Goal: Contribute content

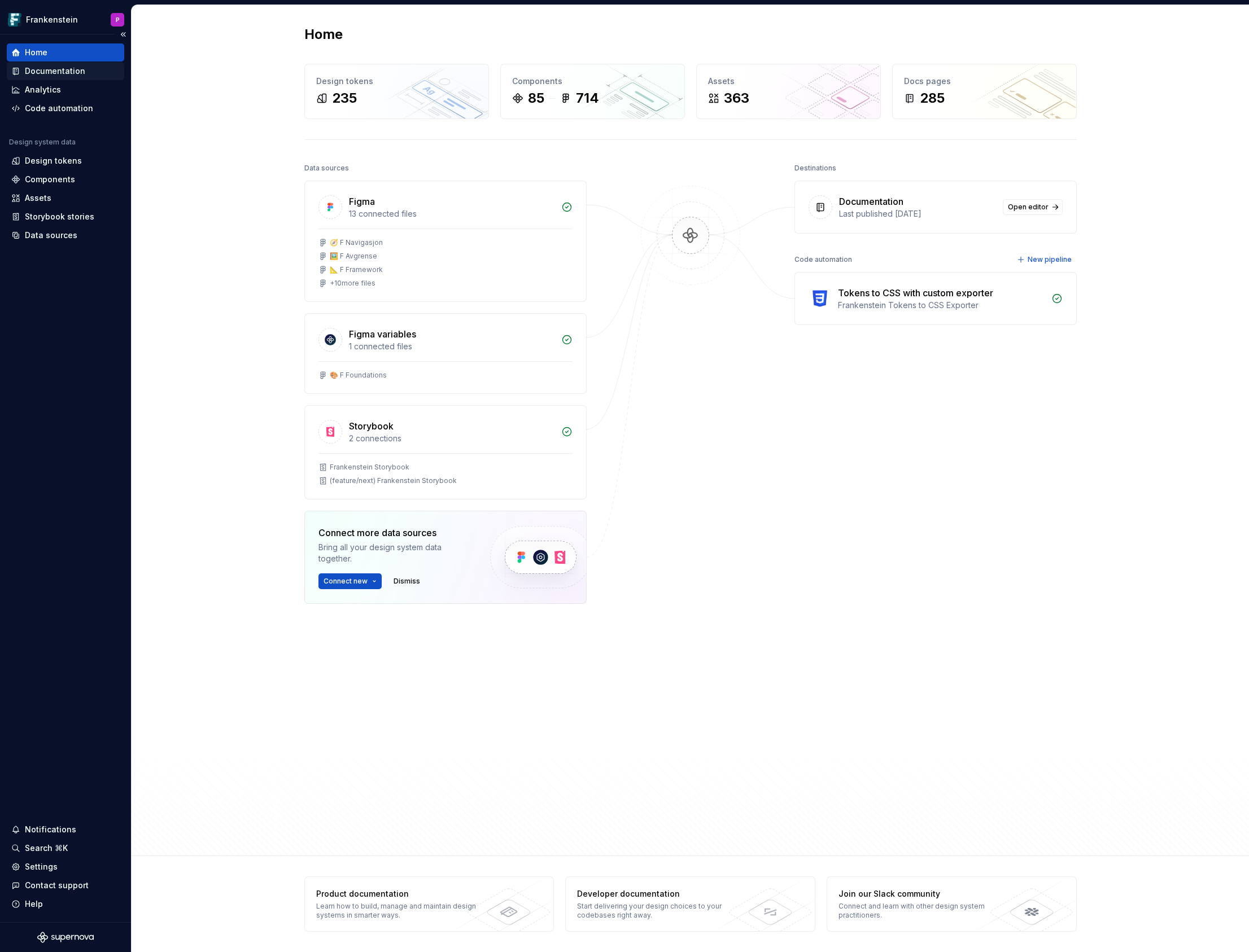
click at [73, 73] on div "Documentation" at bounding box center [55, 71] width 60 height 11
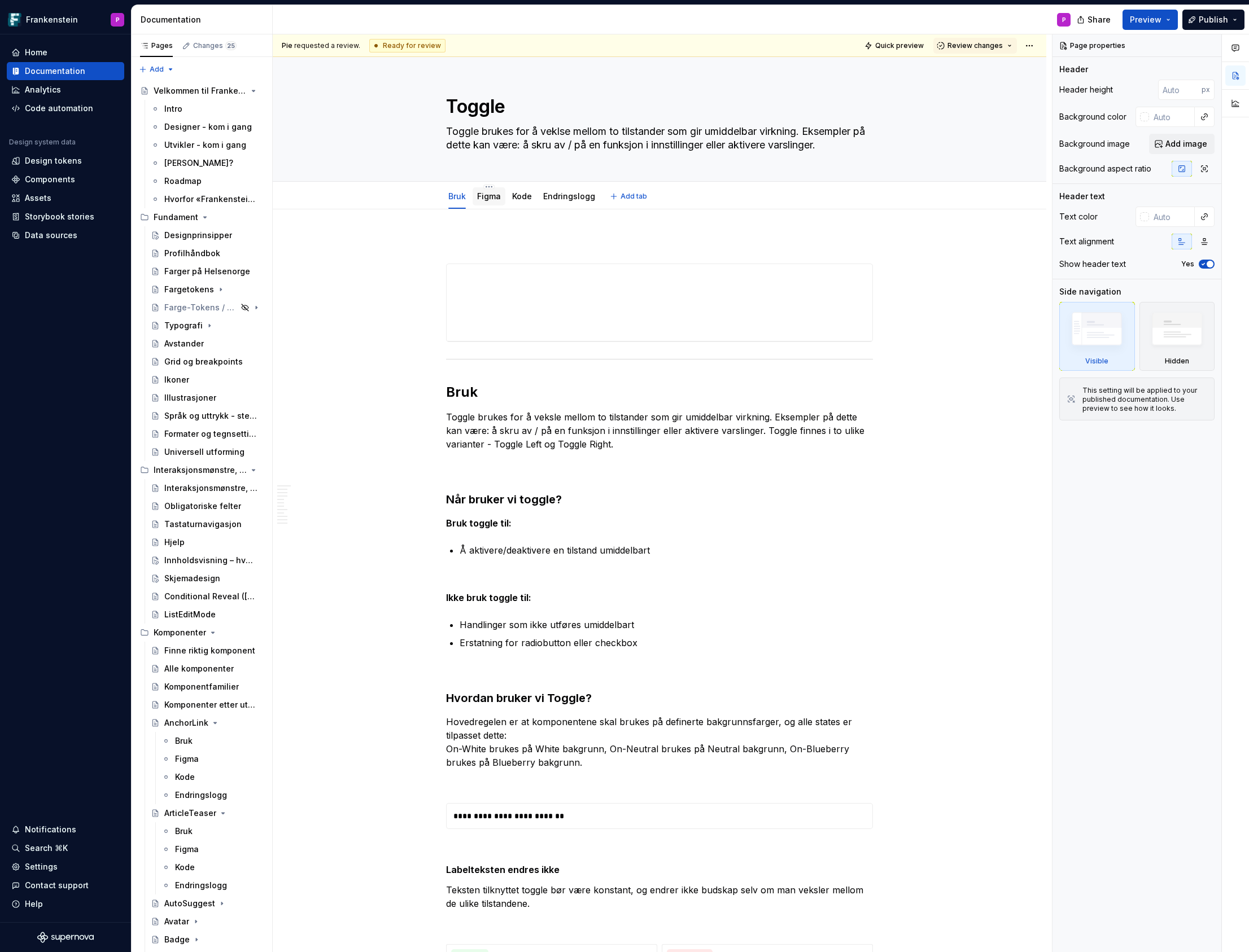
click at [491, 201] on div "Figma" at bounding box center [488, 197] width 24 height 11
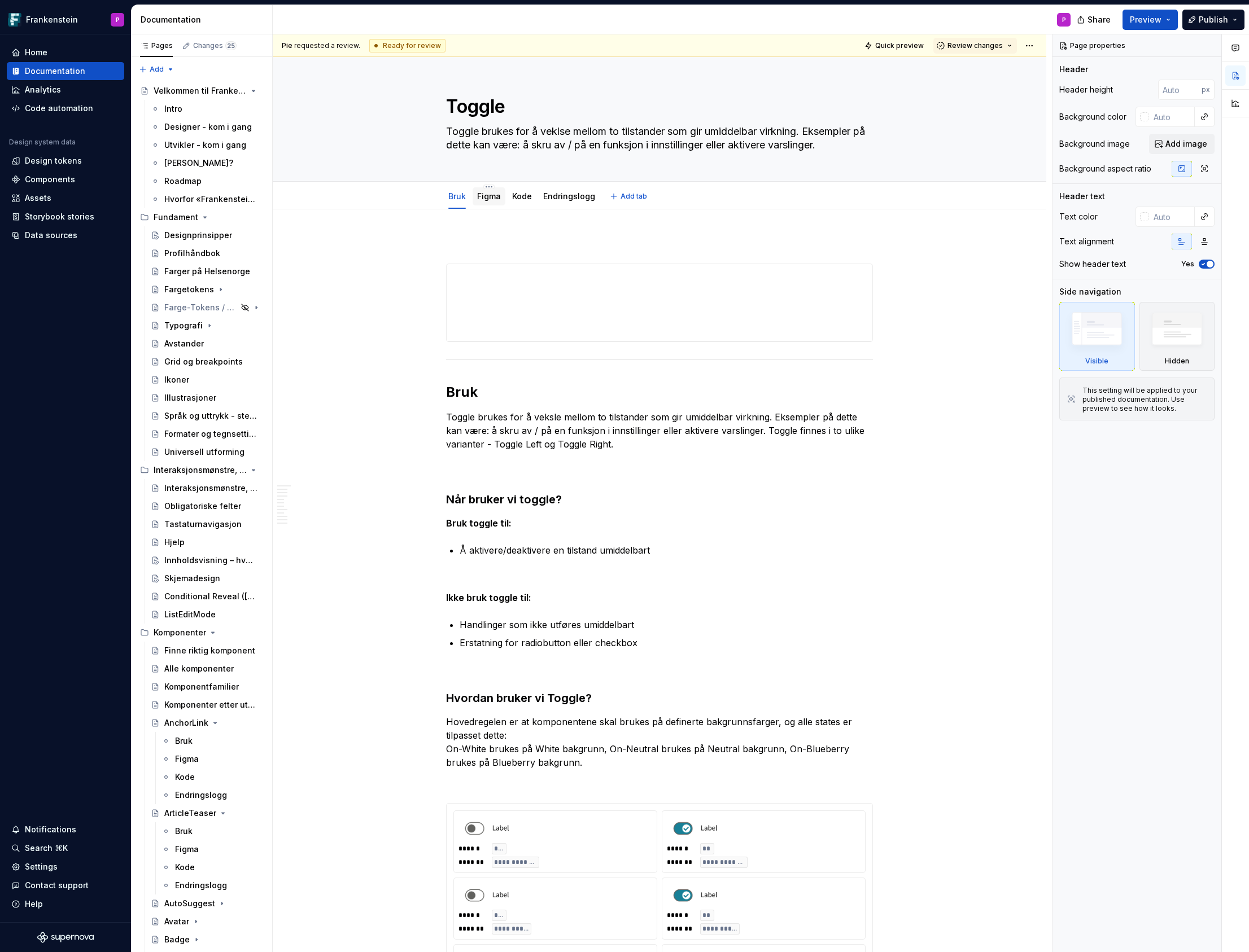
click at [491, 199] on link "Figma" at bounding box center [488, 196] width 24 height 10
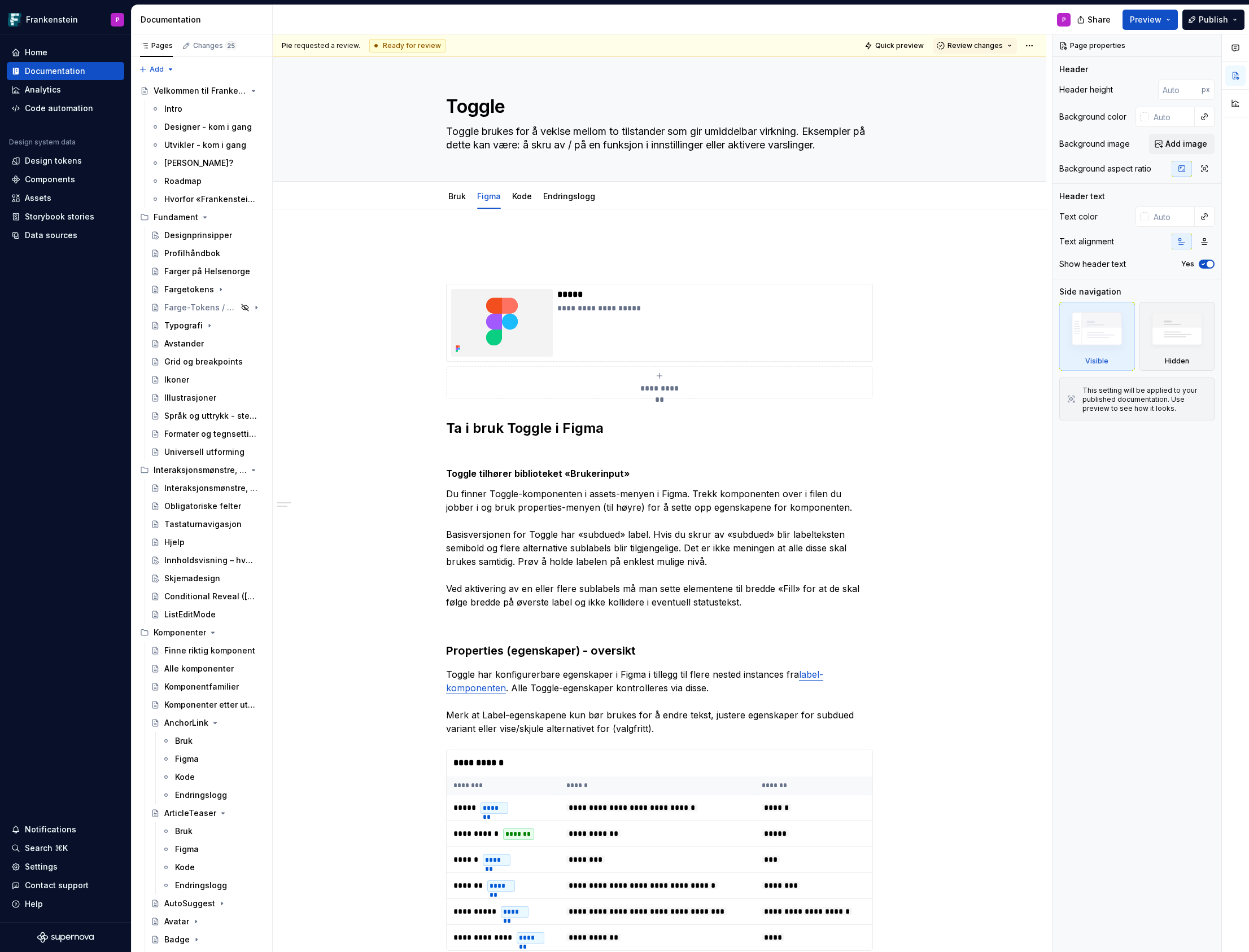
type textarea "*"
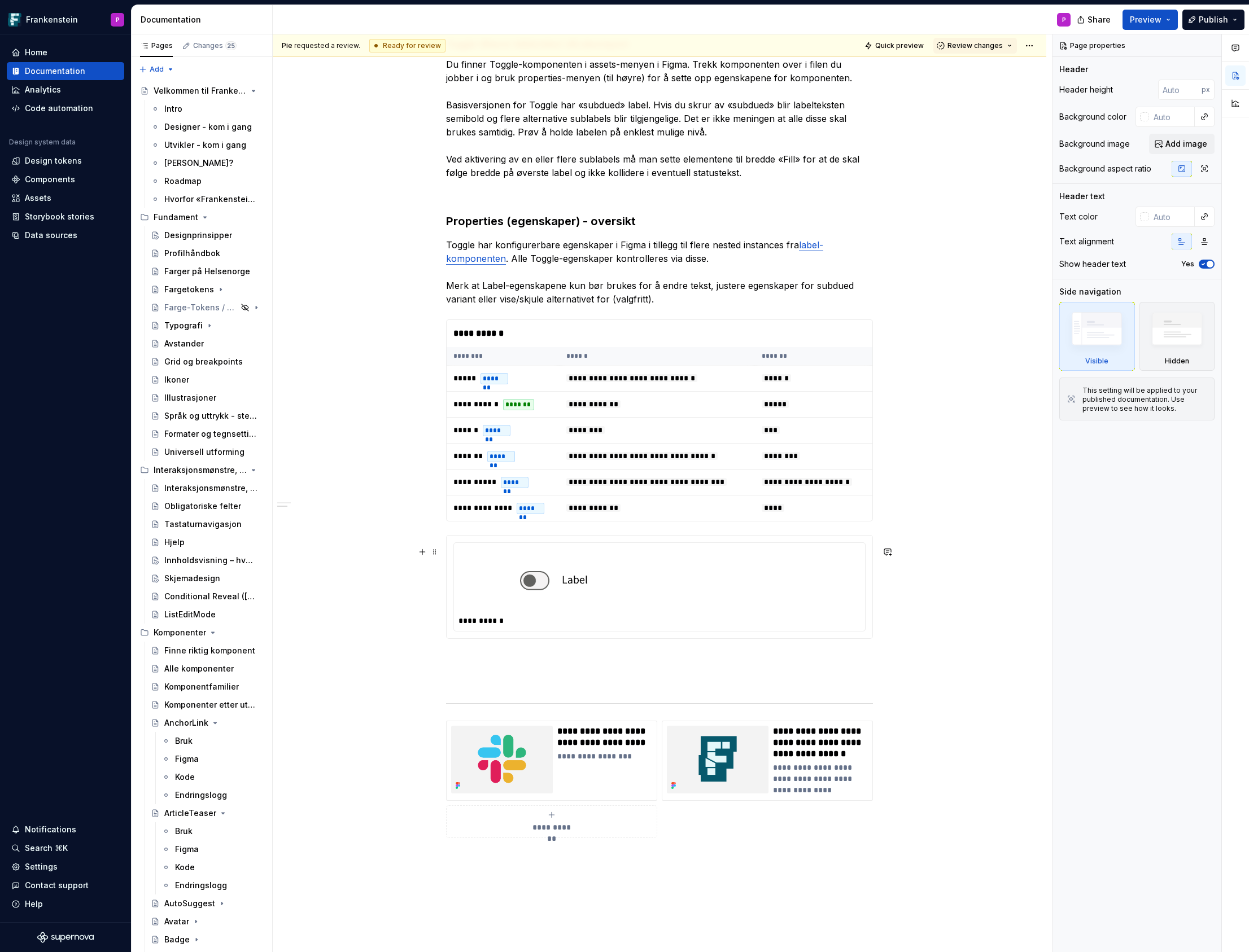
scroll to position [431, 0]
click at [641, 467] on td "**********" at bounding box center [657, 455] width 195 height 26
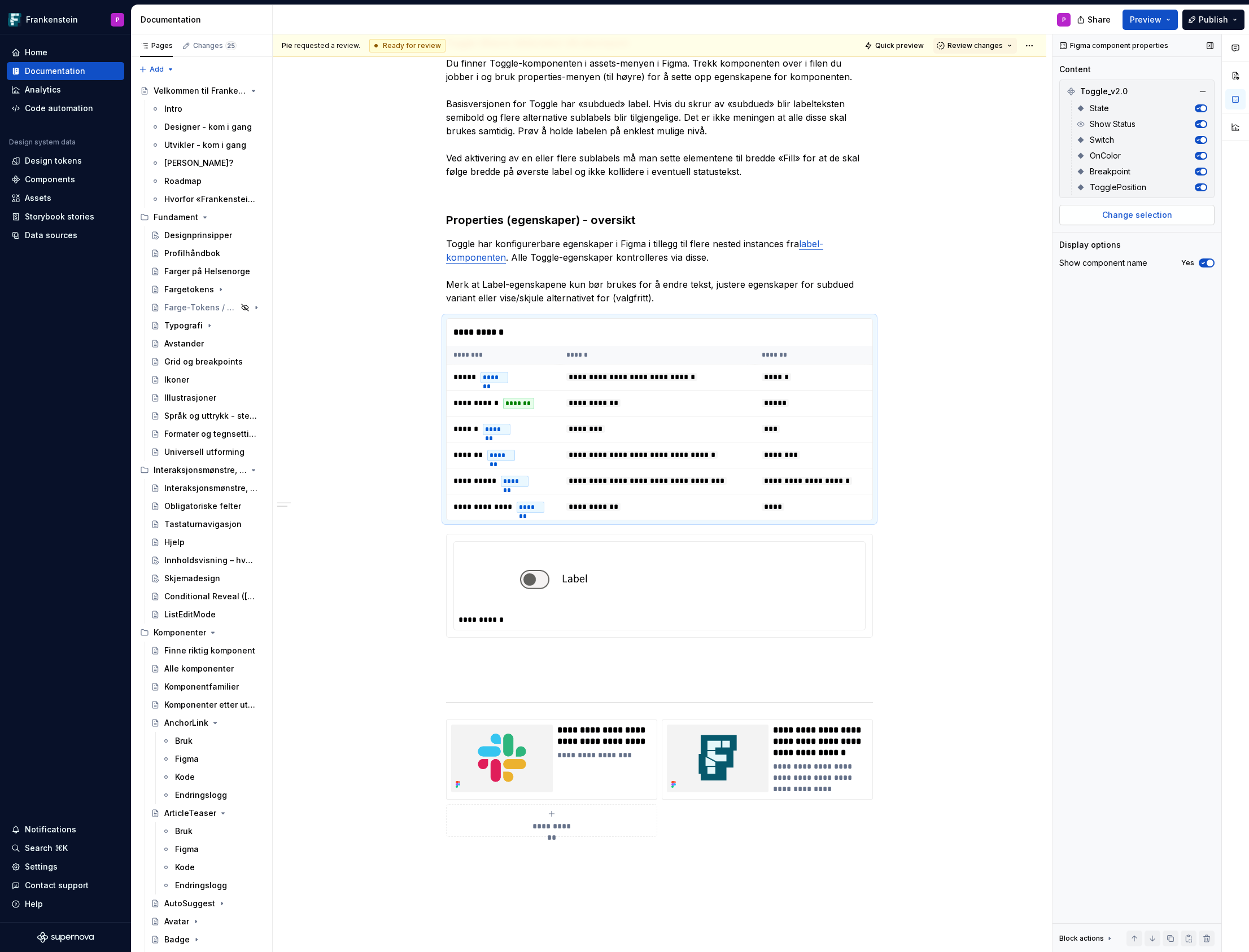
click at [1145, 214] on span "Change selection" at bounding box center [1137, 215] width 70 height 11
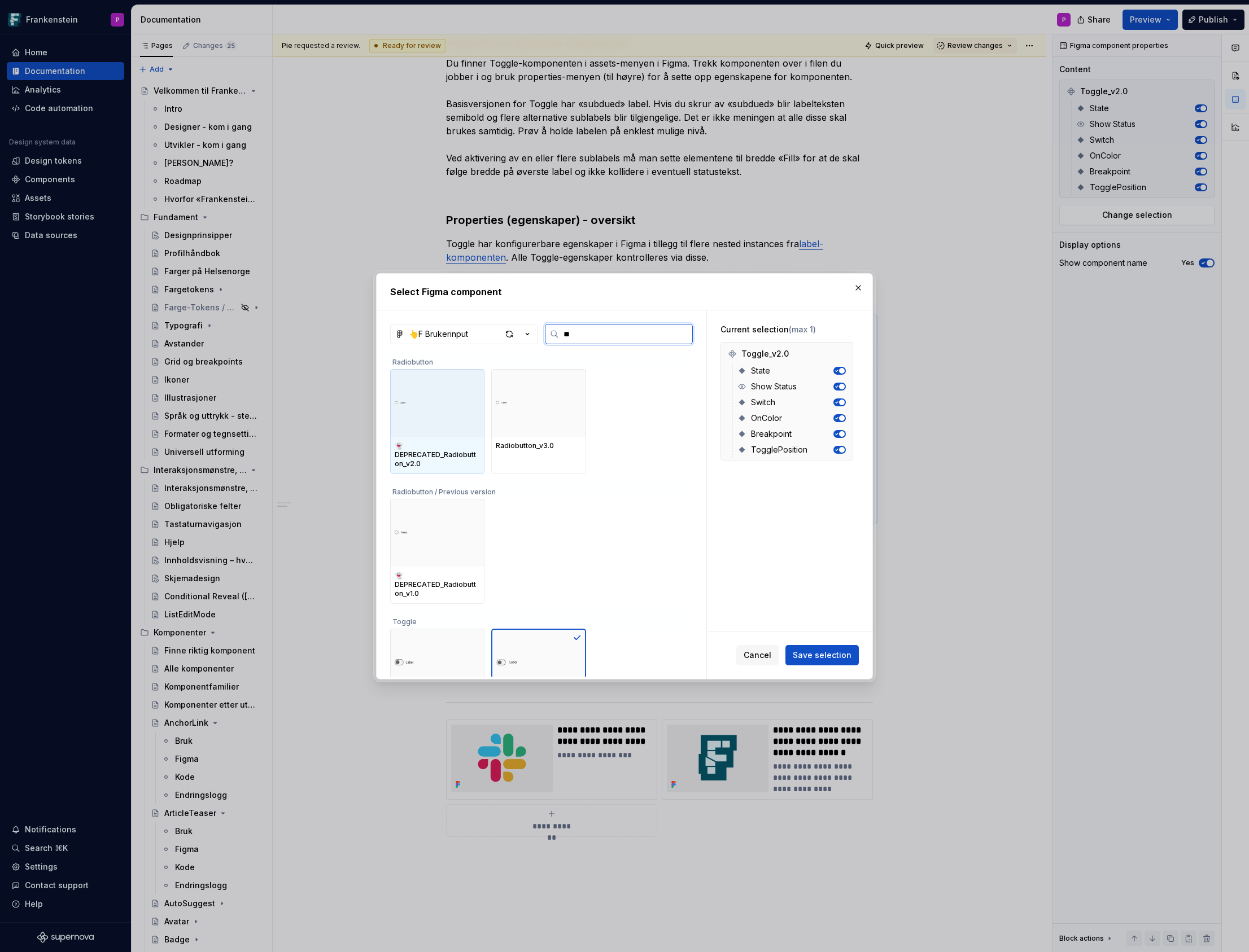
type input "***"
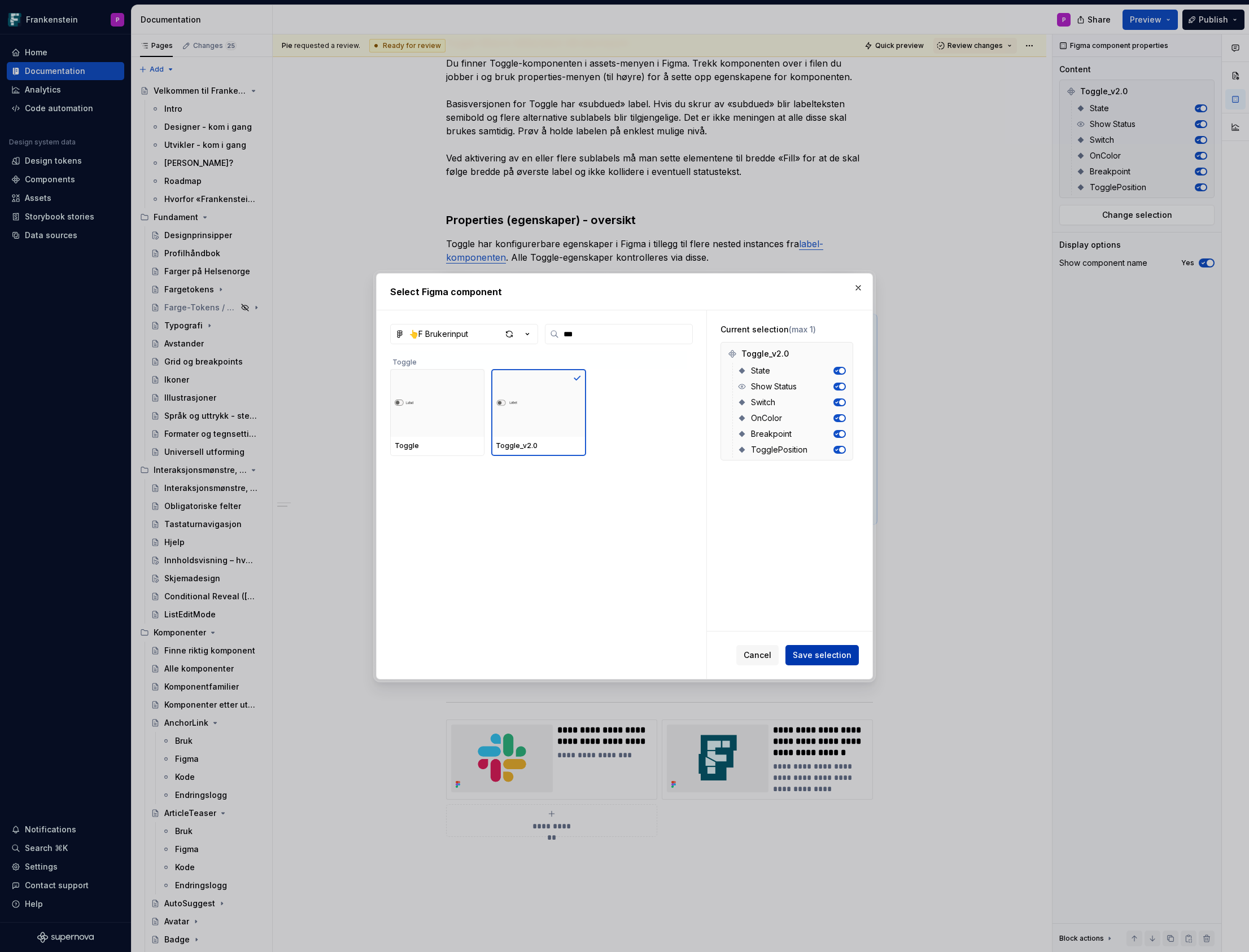
click at [817, 647] on button "Save selection" at bounding box center [822, 655] width 73 height 20
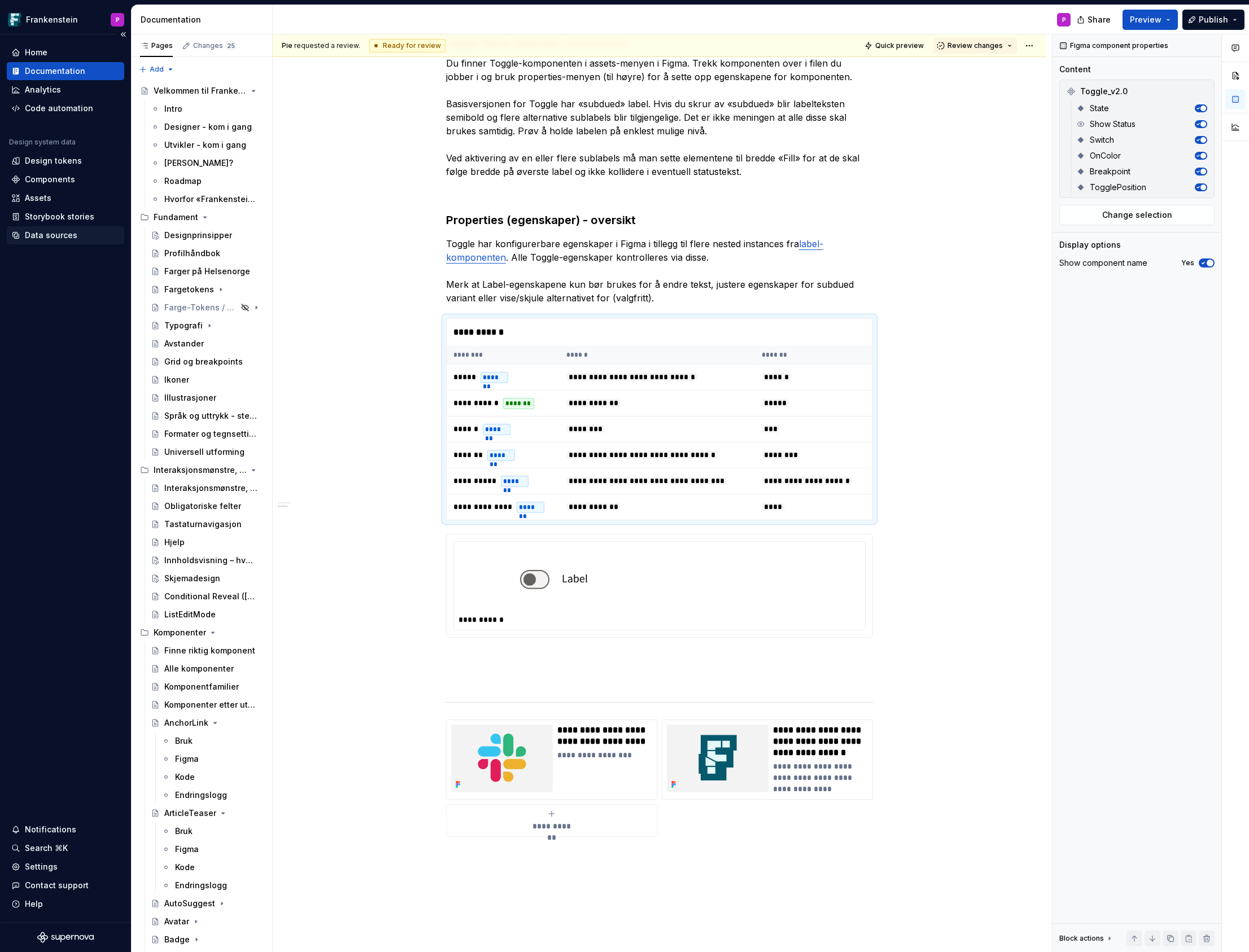
click at [53, 236] on div "Data sources" at bounding box center [51, 235] width 53 height 11
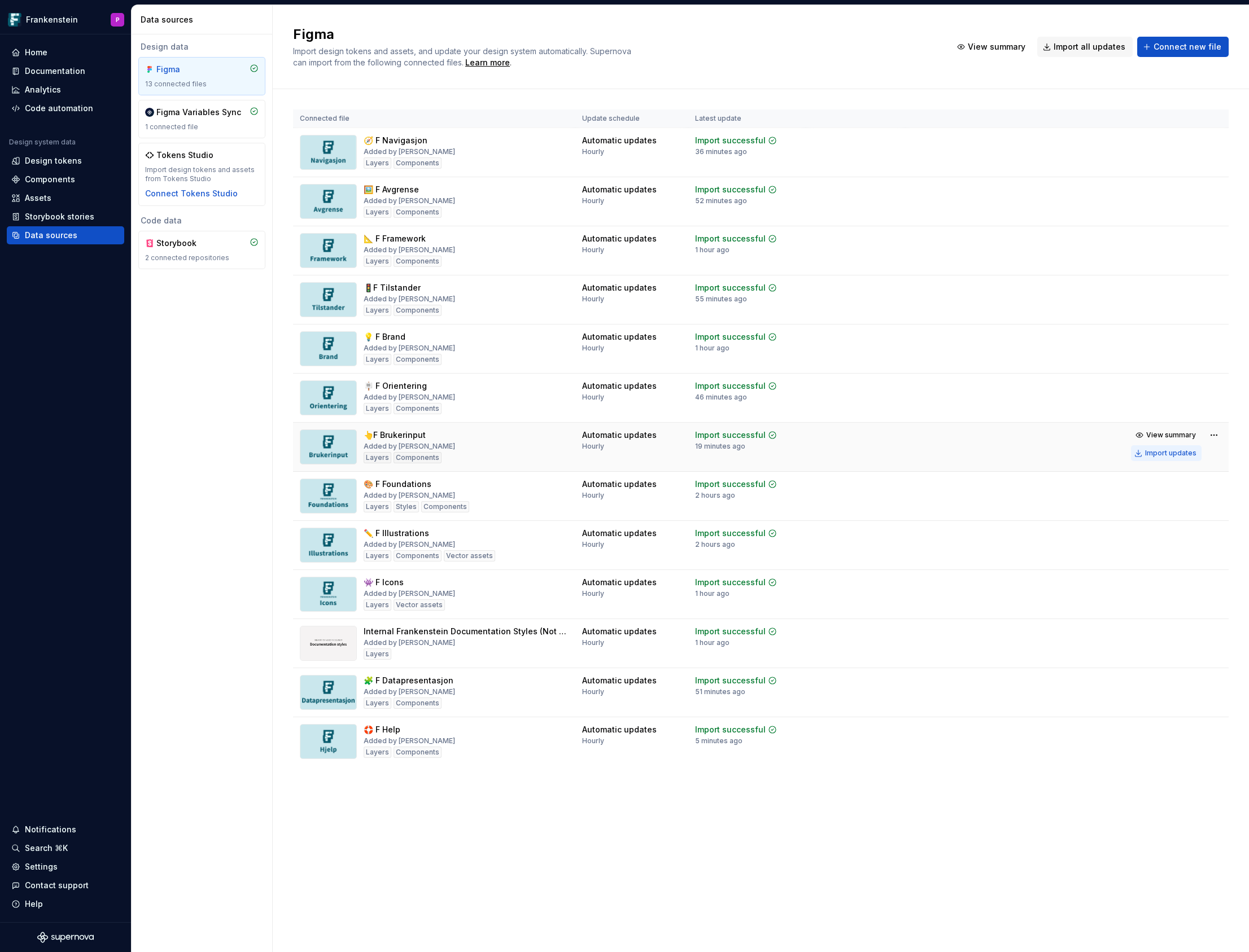
click at [1183, 454] on div "Import updates" at bounding box center [1171, 453] width 52 height 9
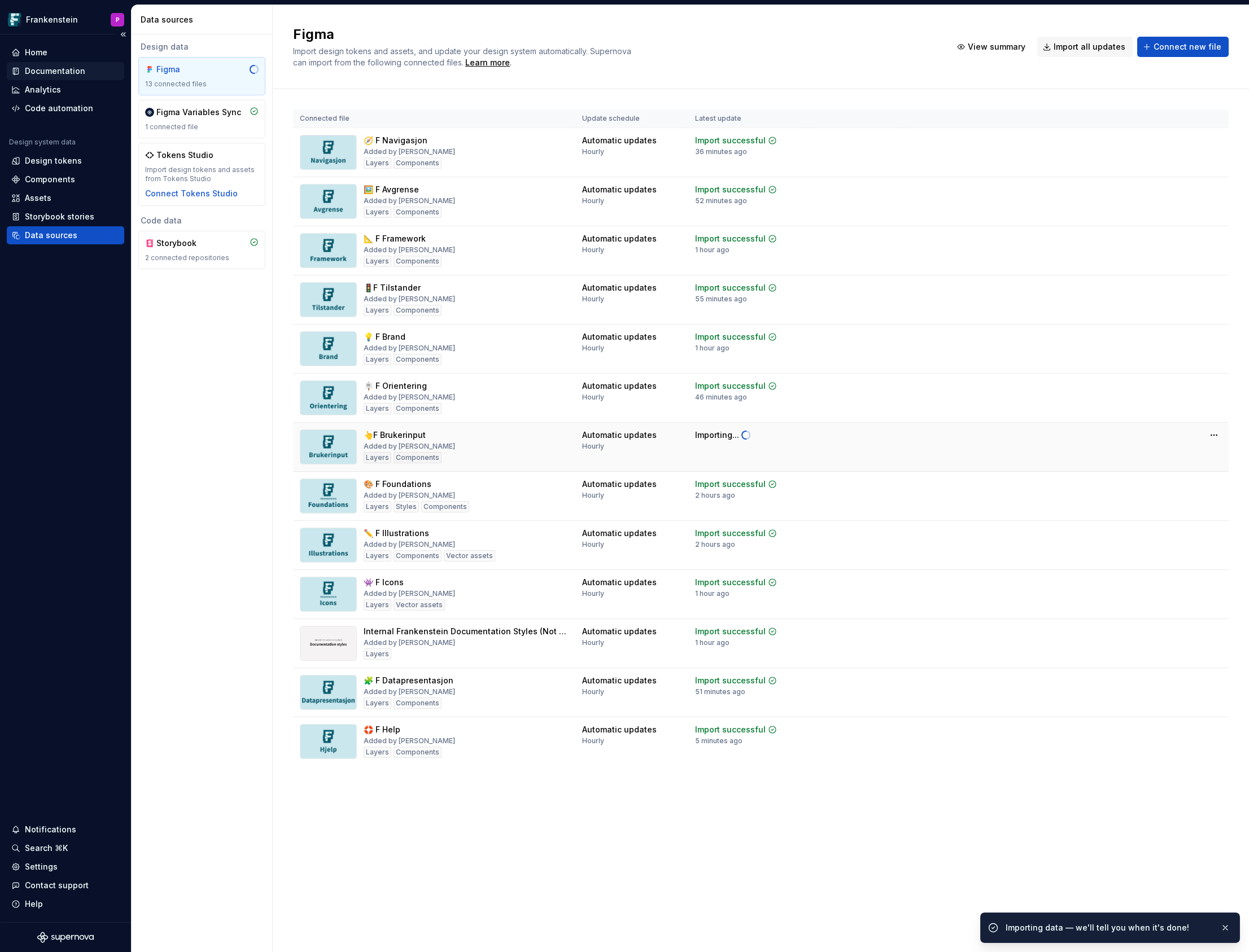
click at [64, 70] on div "Documentation" at bounding box center [55, 71] width 60 height 11
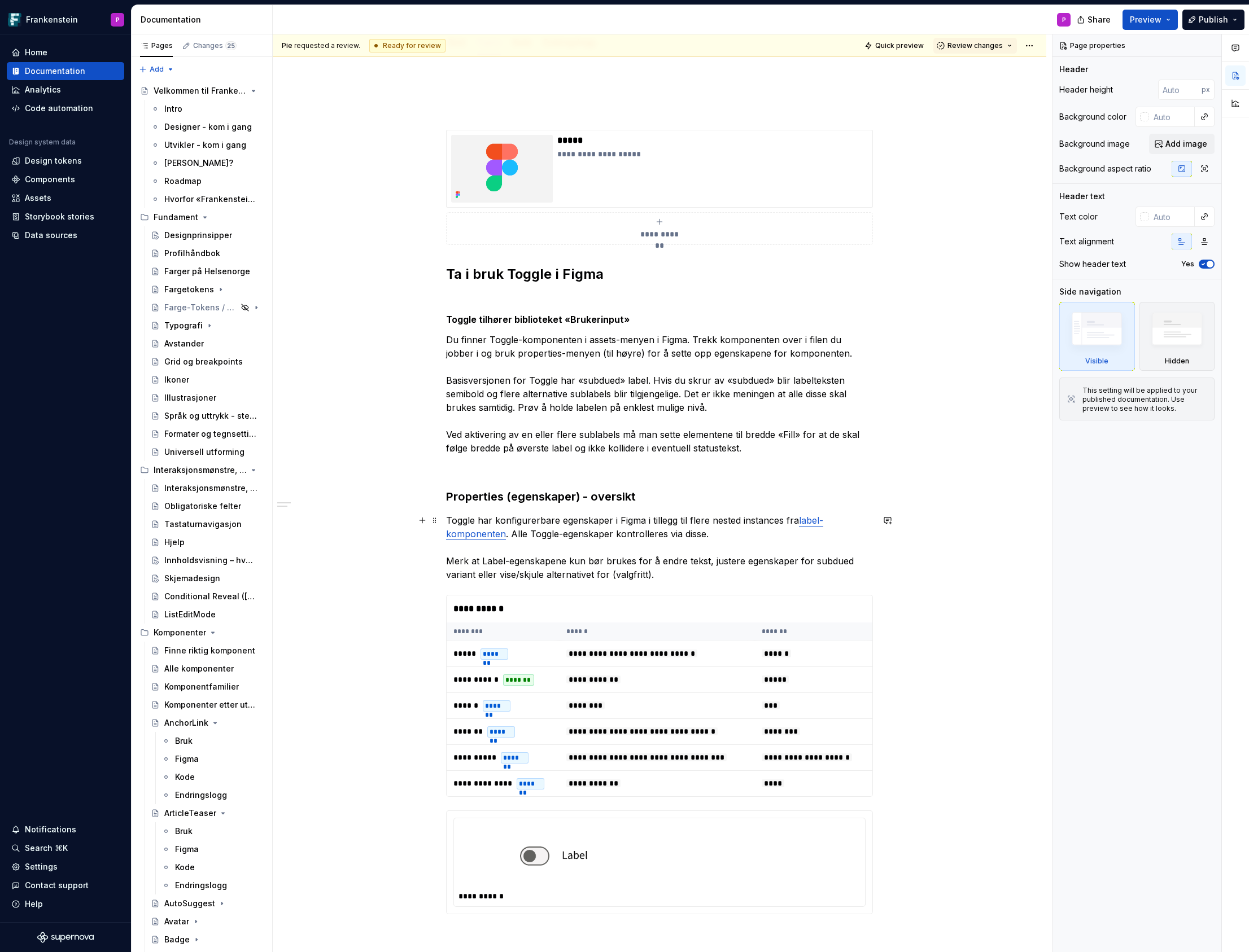
scroll to position [161, 0]
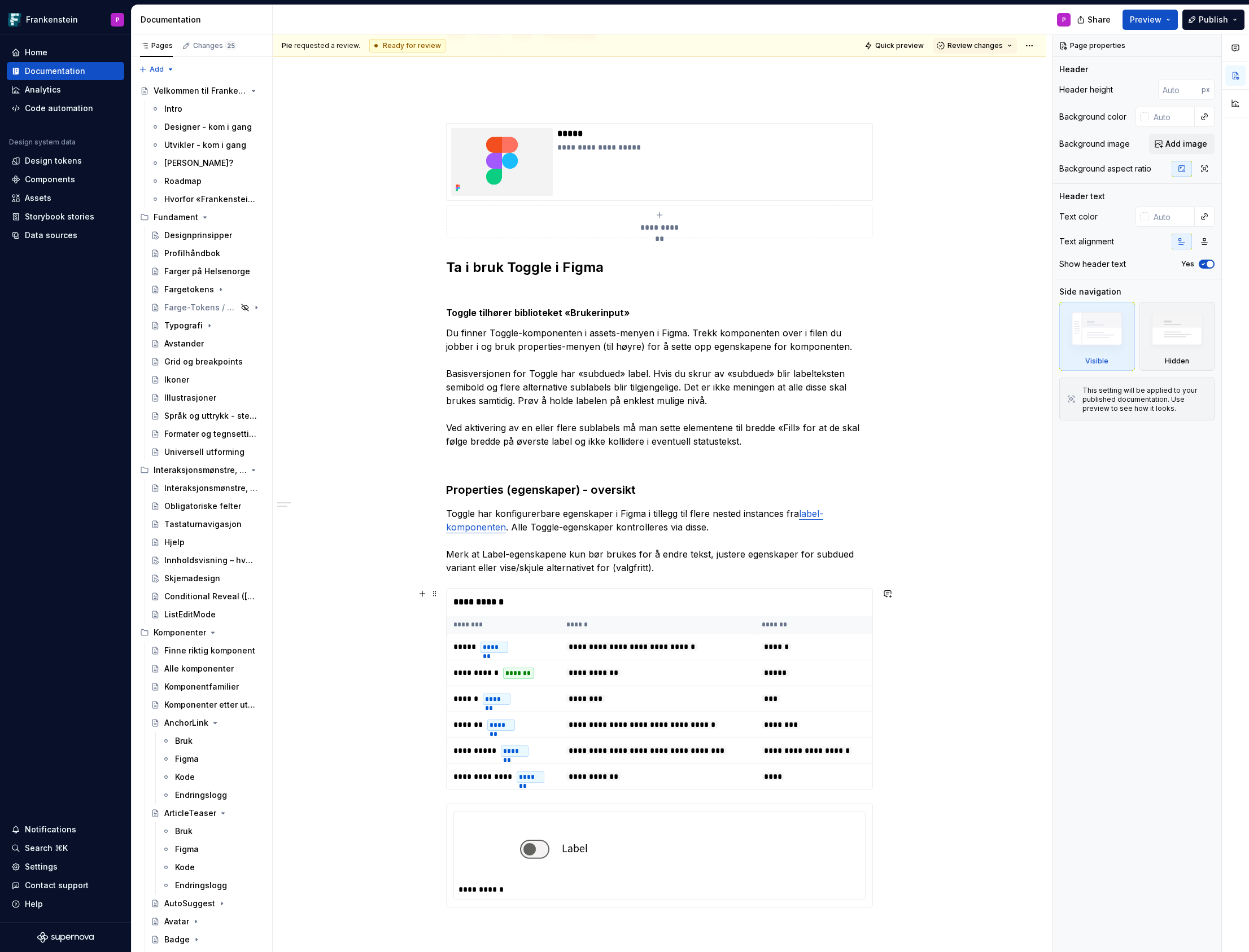
click at [461, 588] on div "**********" at bounding box center [659, 689] width 427 height 202
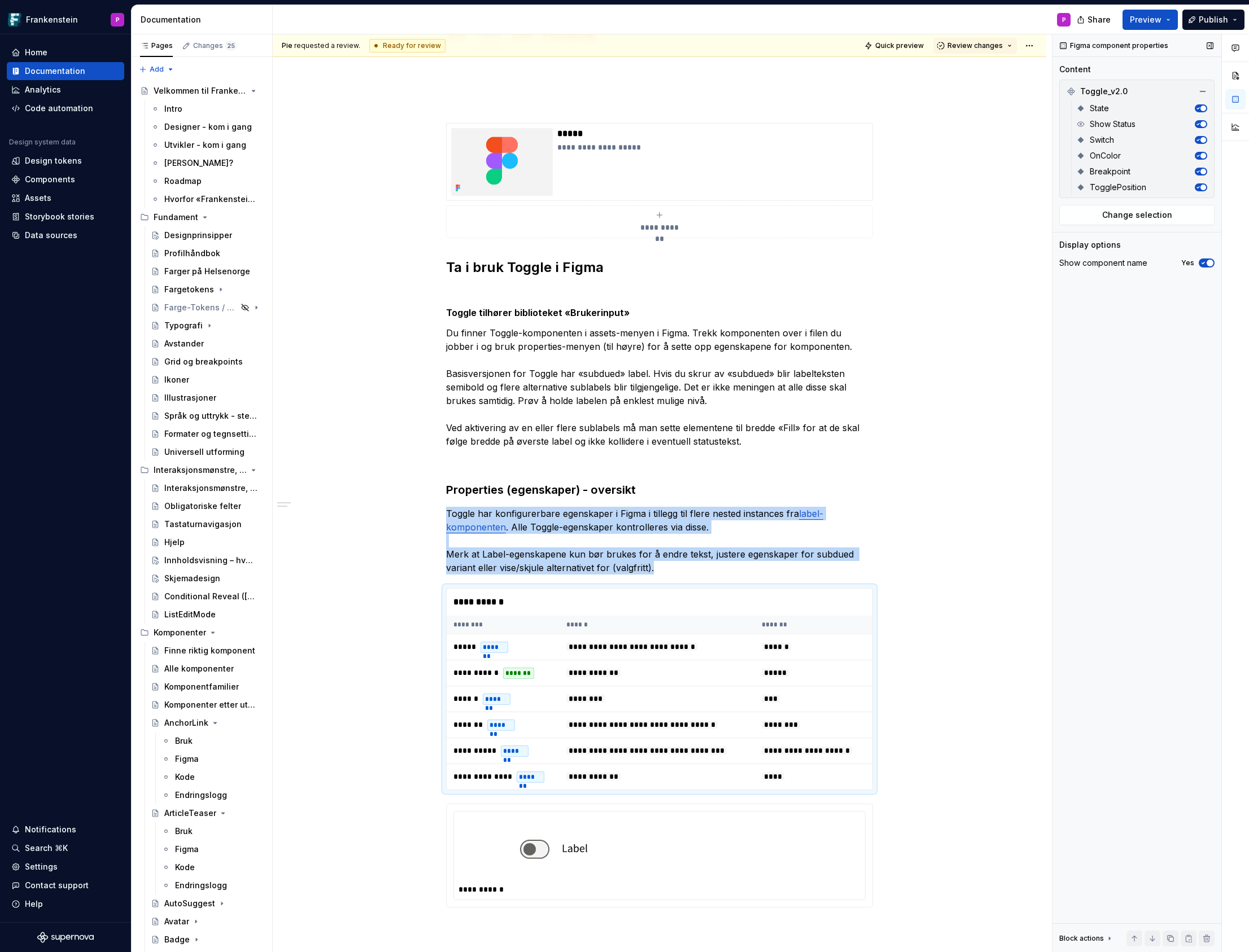
click at [1202, 261] on icon "button" at bounding box center [1203, 263] width 9 height 7
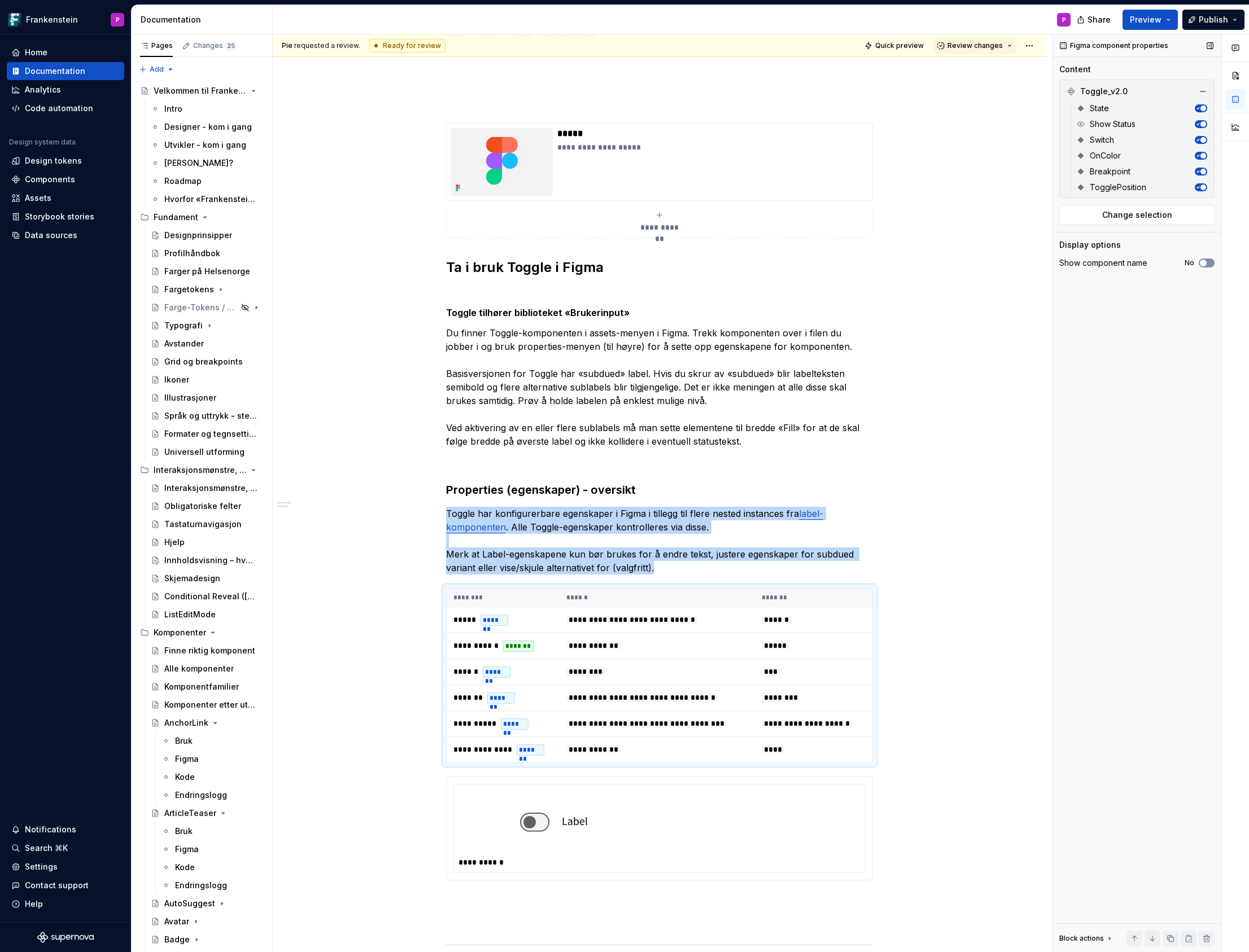
click at [1210, 263] on button "No" at bounding box center [1207, 263] width 16 height 9
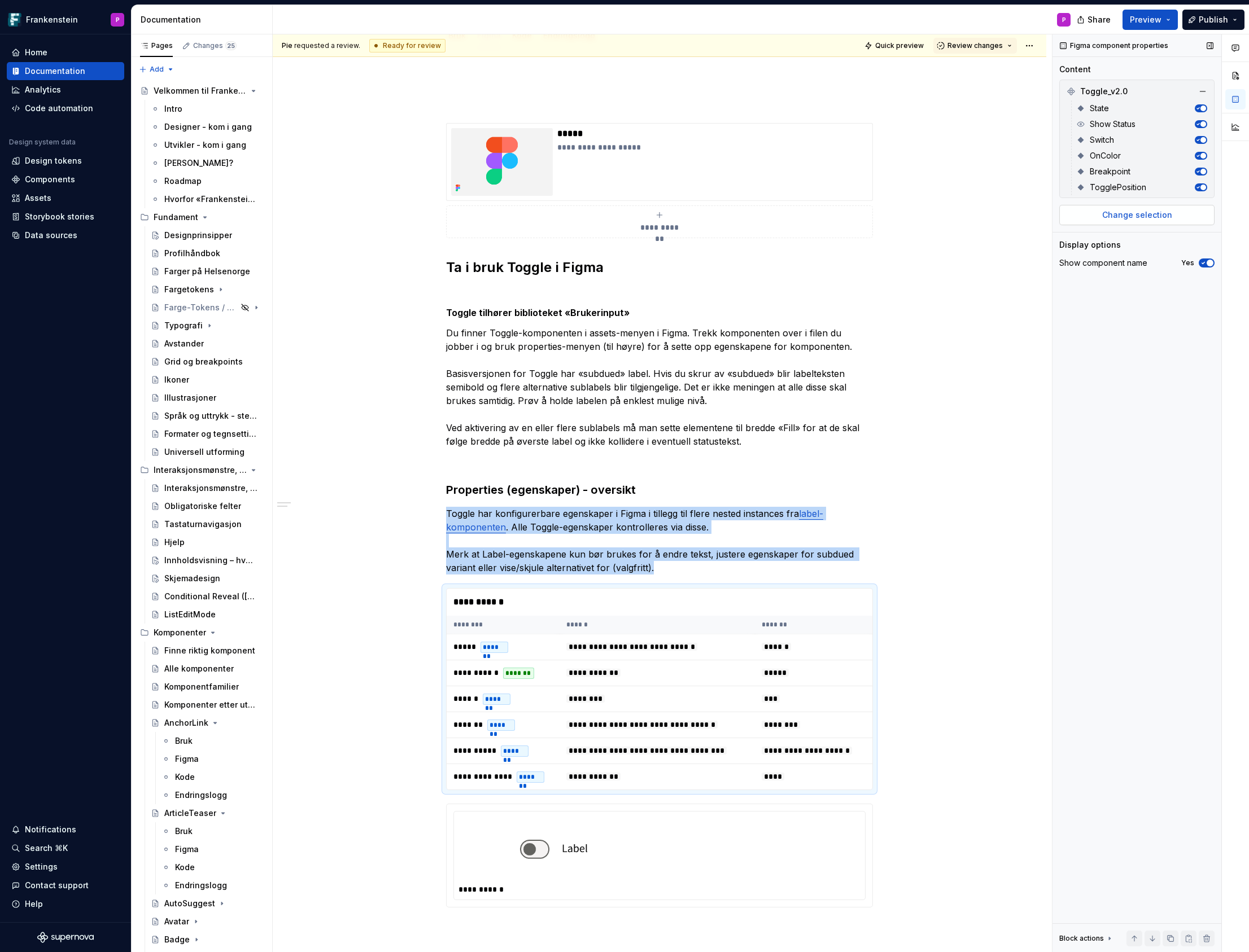
click at [1149, 219] on span "Change selection" at bounding box center [1137, 215] width 70 height 11
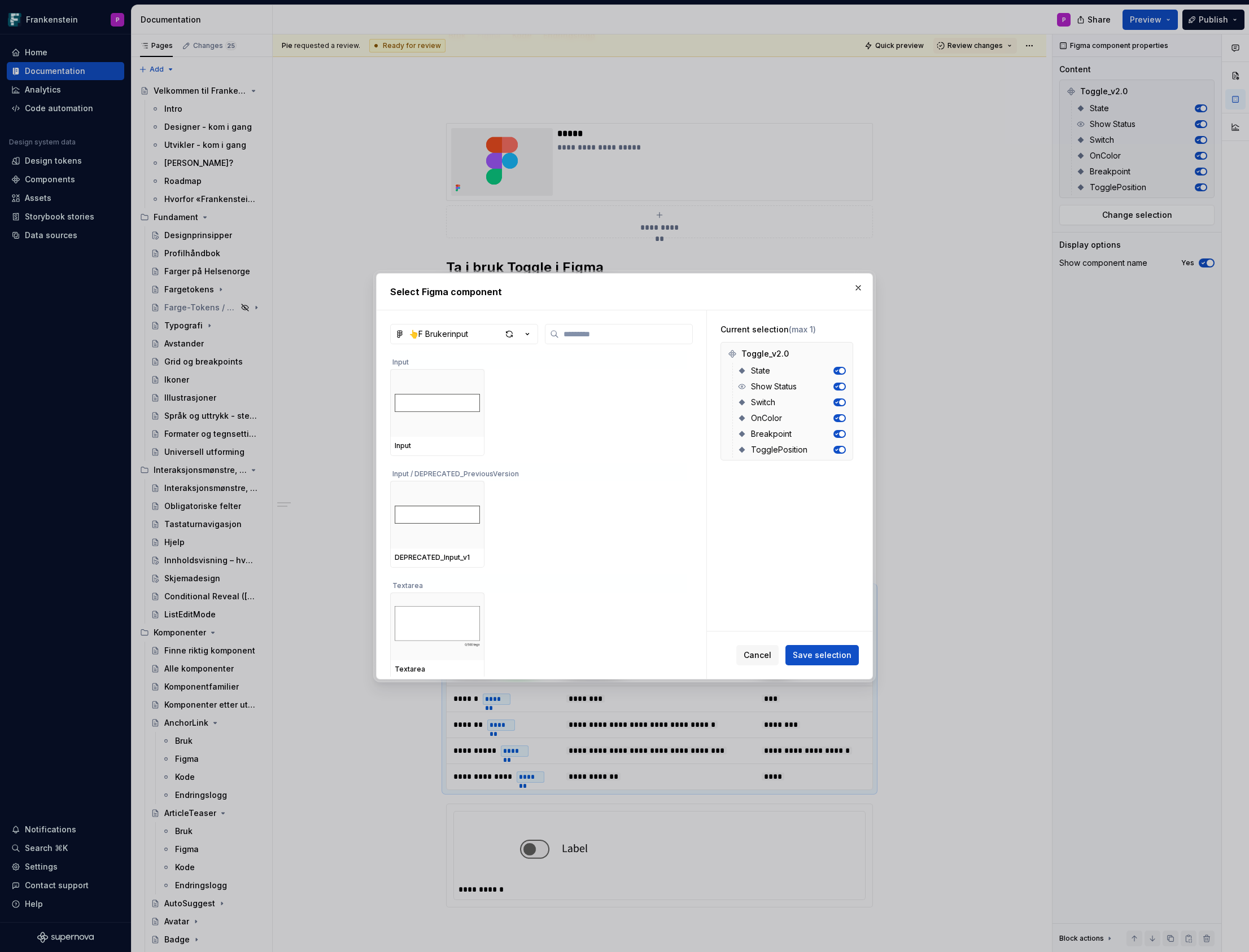
type textarea "*"
type input "**"
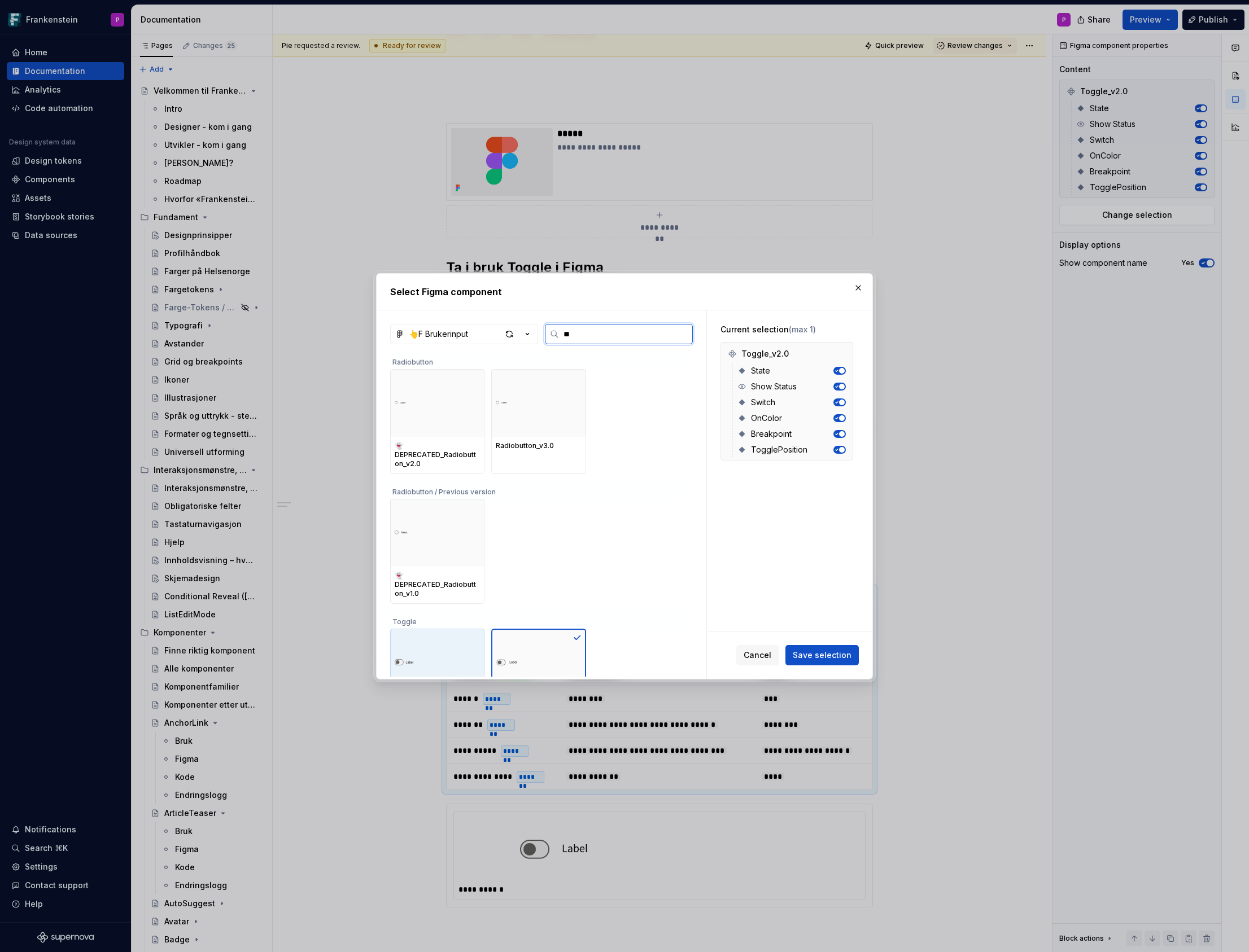
click at [474, 645] on div at bounding box center [437, 662] width 94 height 68
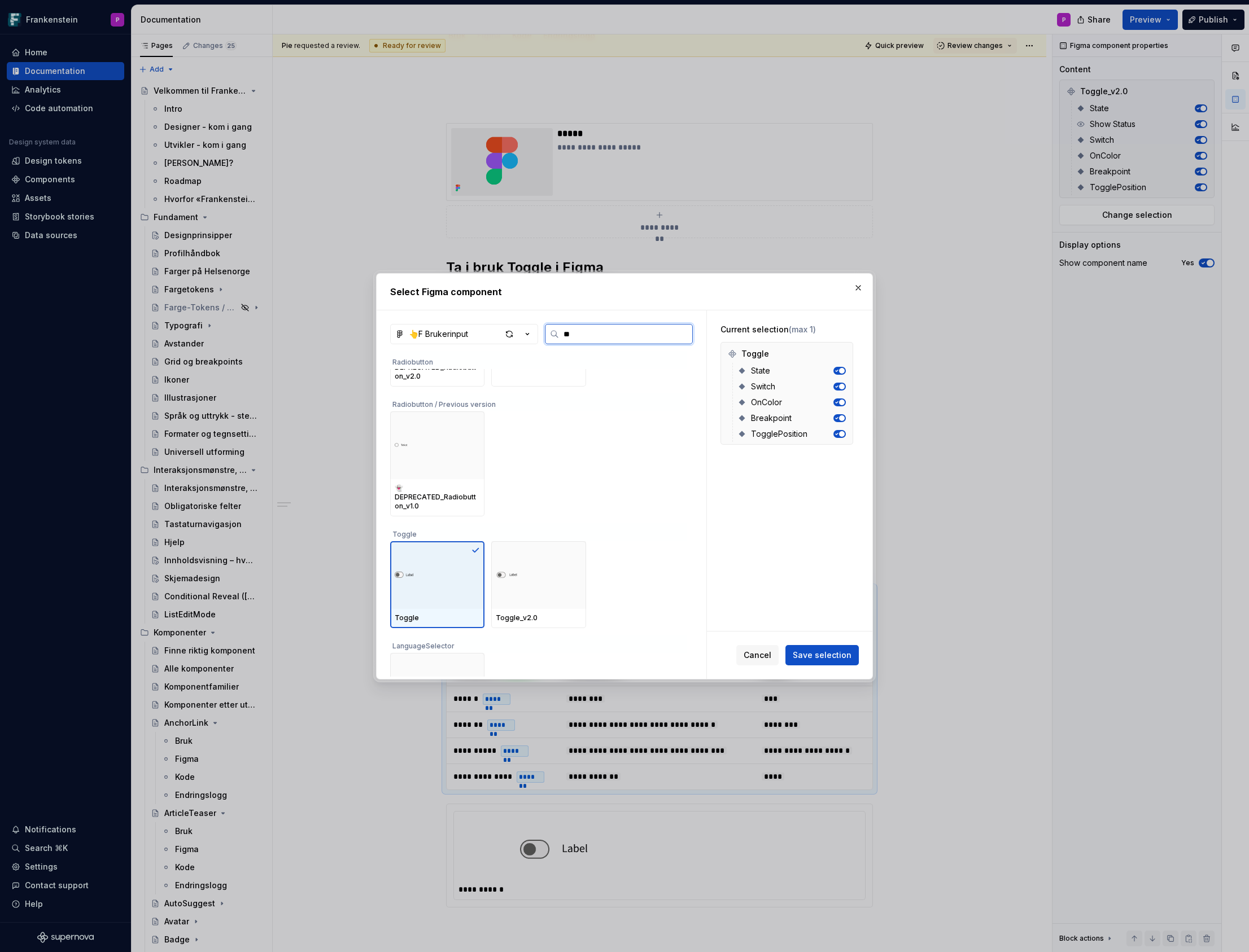
scroll to position [125, 0]
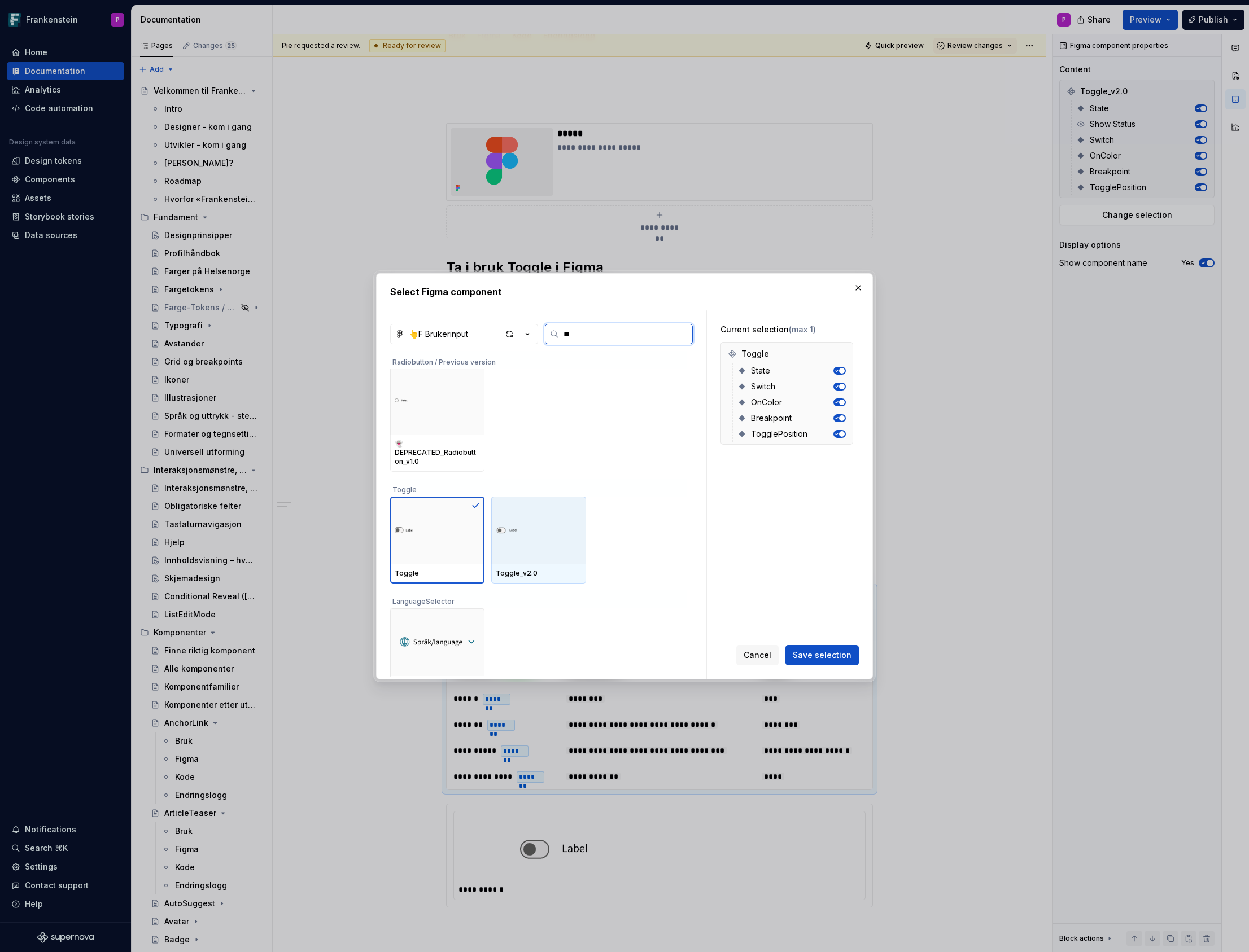
click at [556, 553] on div at bounding box center [538, 530] width 94 height 68
click at [814, 654] on span "Save selection" at bounding box center [822, 656] width 59 height 11
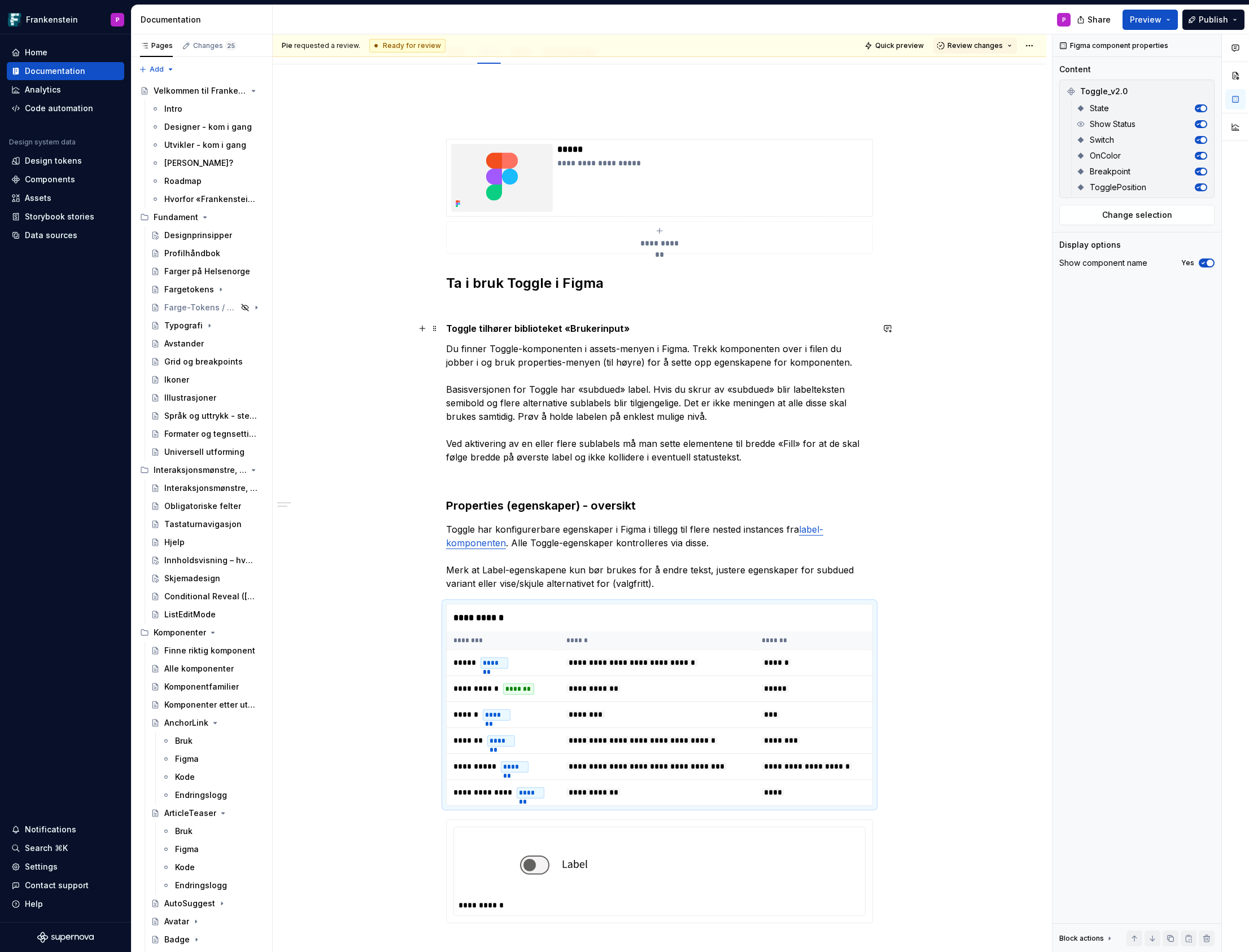
scroll to position [0, 0]
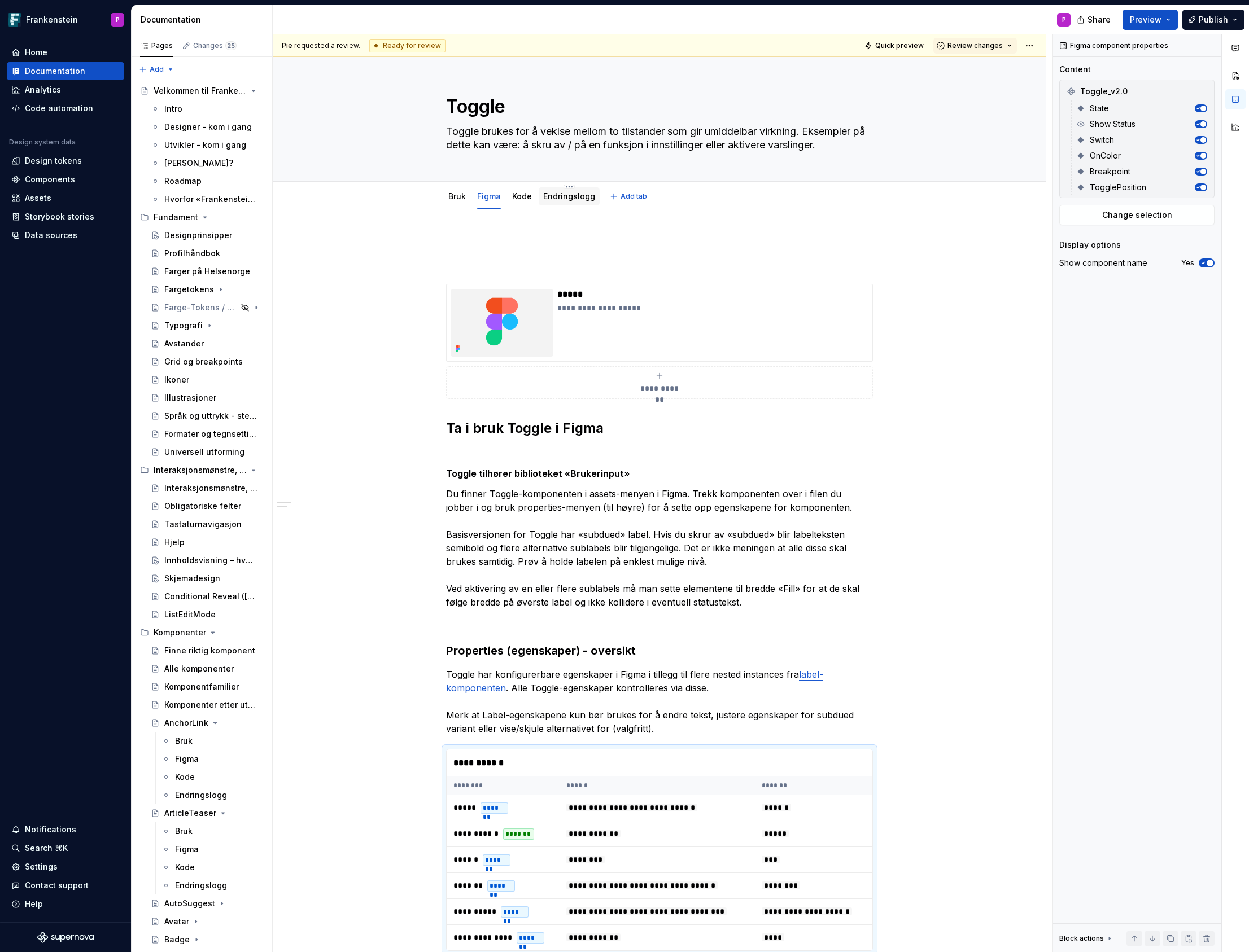
click at [571, 198] on link "Endringslogg" at bounding box center [569, 196] width 52 height 10
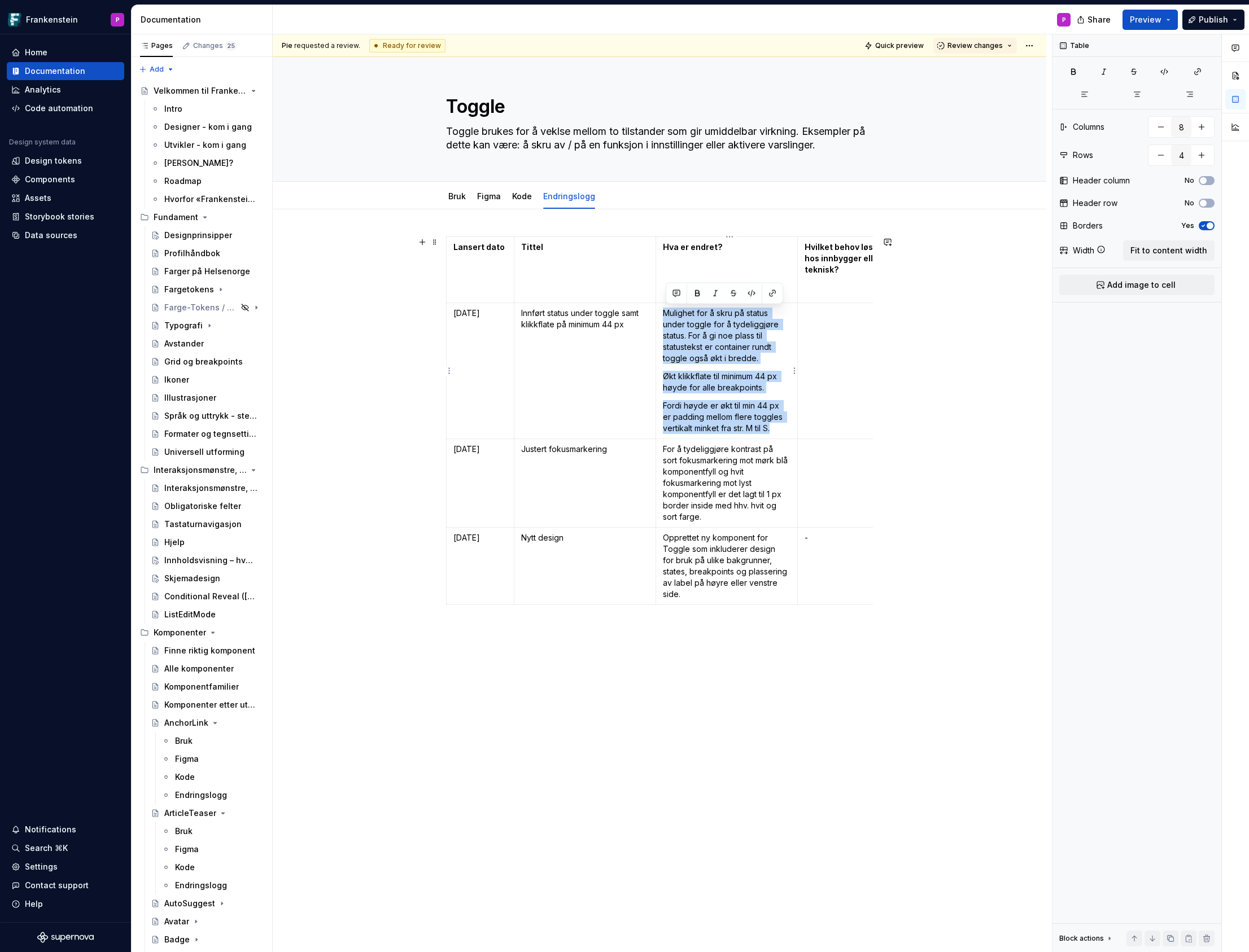
drag, startPoint x: 666, startPoint y: 314, endPoint x: 779, endPoint y: 423, distance: 157.0
click at [779, 426] on td "Mulighet for å skru på status under toggle for å tydeliggjøre status. For å gi …" at bounding box center [726, 370] width 142 height 136
copy td "Mulighet for å skru på status under toggle for å tydeliggjøre status. For å gi …"
click at [465, 200] on link "Bruk" at bounding box center [457, 196] width 18 height 10
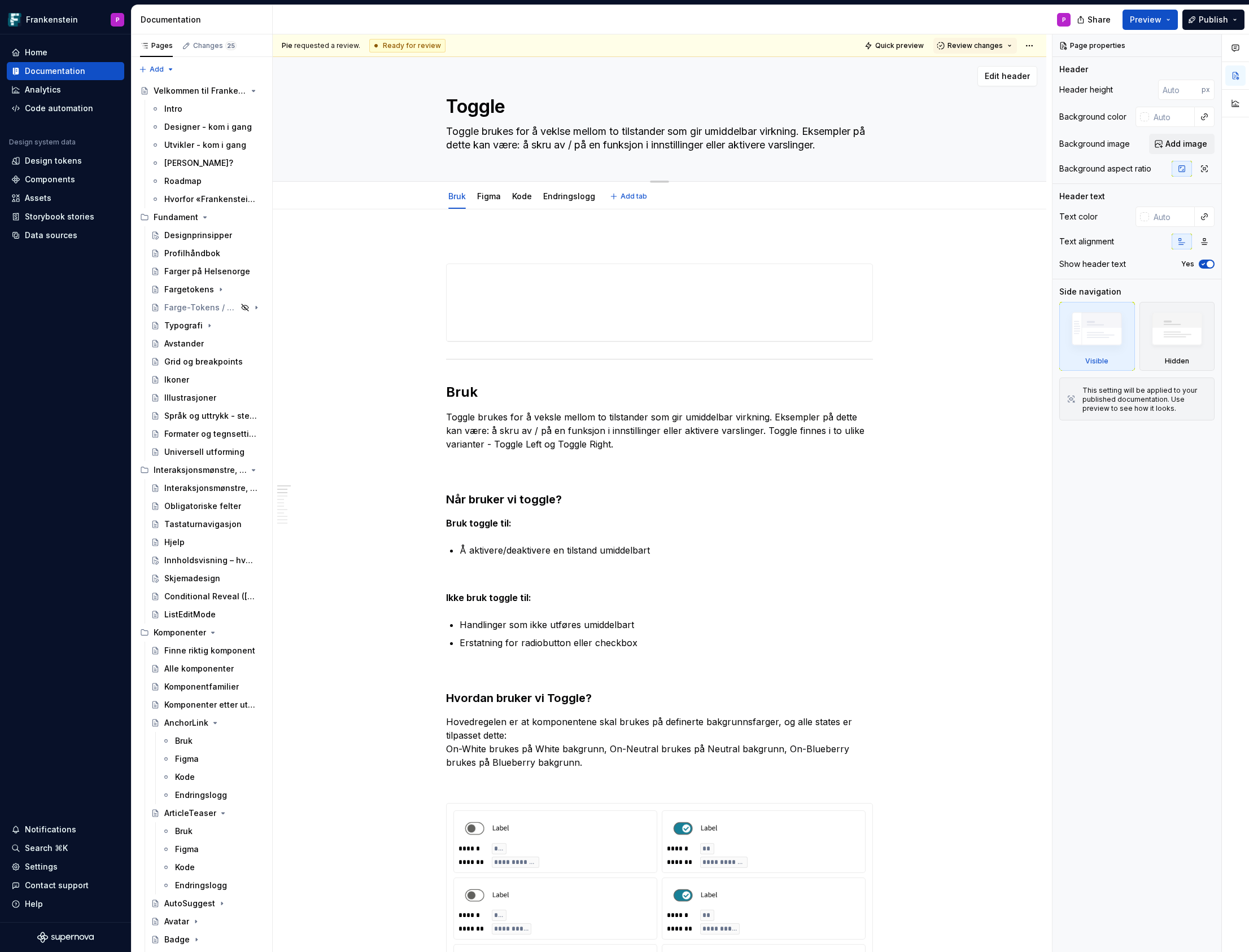
drag, startPoint x: 852, startPoint y: 146, endPoint x: 835, endPoint y: 154, distance: 18.8
click at [835, 154] on div "Toggle Toggle brukes for å veklse mellom to tilstander som gir umiddelbar virkn…" at bounding box center [659, 119] width 427 height 124
click at [1017, 45] on button "Review changes" at bounding box center [975, 46] width 84 height 16
click at [1002, 73] on div "Approve This page is ready to publish." at bounding box center [1012, 72] width 99 height 21
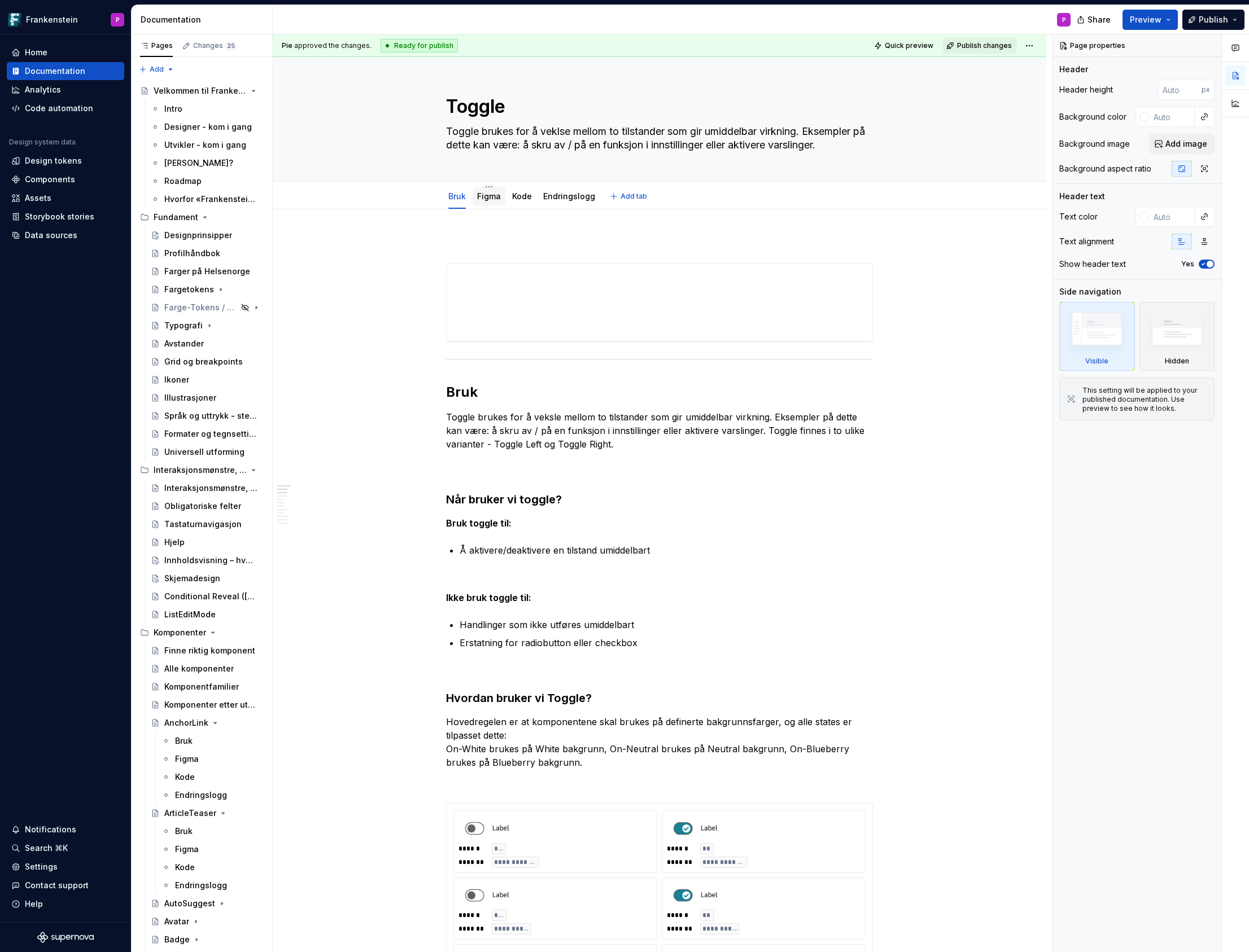
click at [488, 200] on link "Figma" at bounding box center [488, 196] width 24 height 10
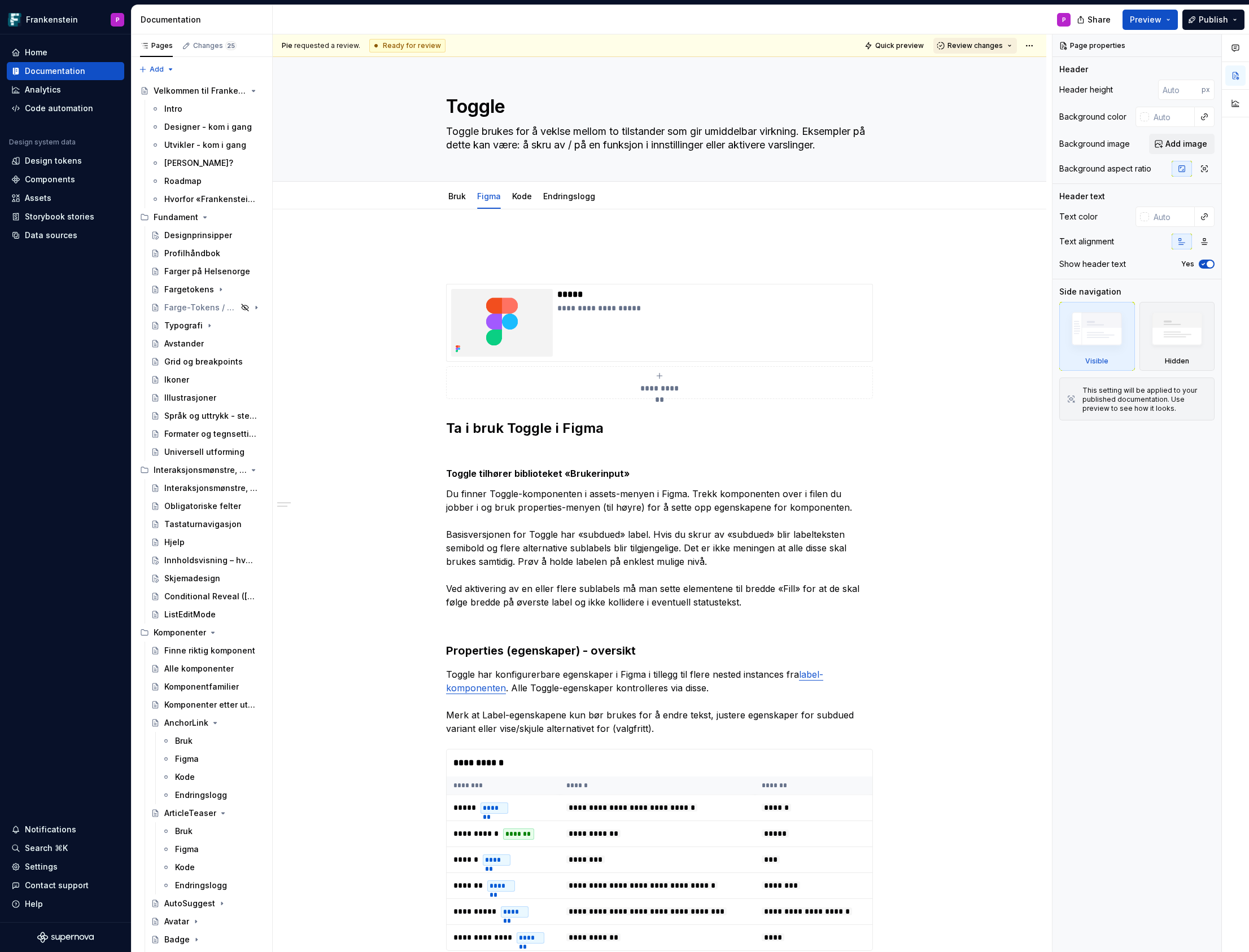
click at [1014, 47] on button "Review changes" at bounding box center [975, 46] width 84 height 16
click at [1014, 68] on div "Approve" at bounding box center [1012, 68] width 99 height 11
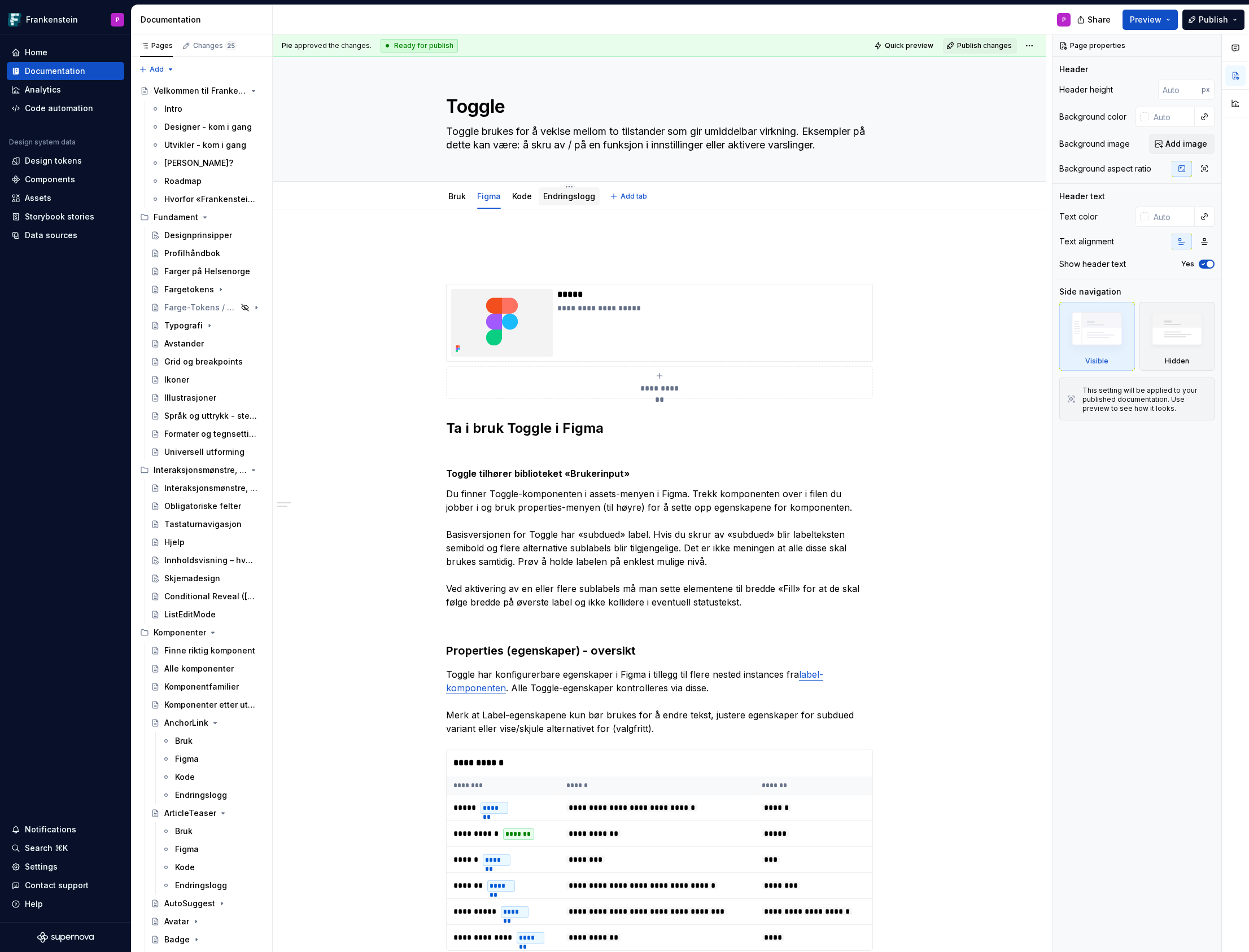
click at [559, 200] on link "Endringslogg" at bounding box center [569, 196] width 52 height 10
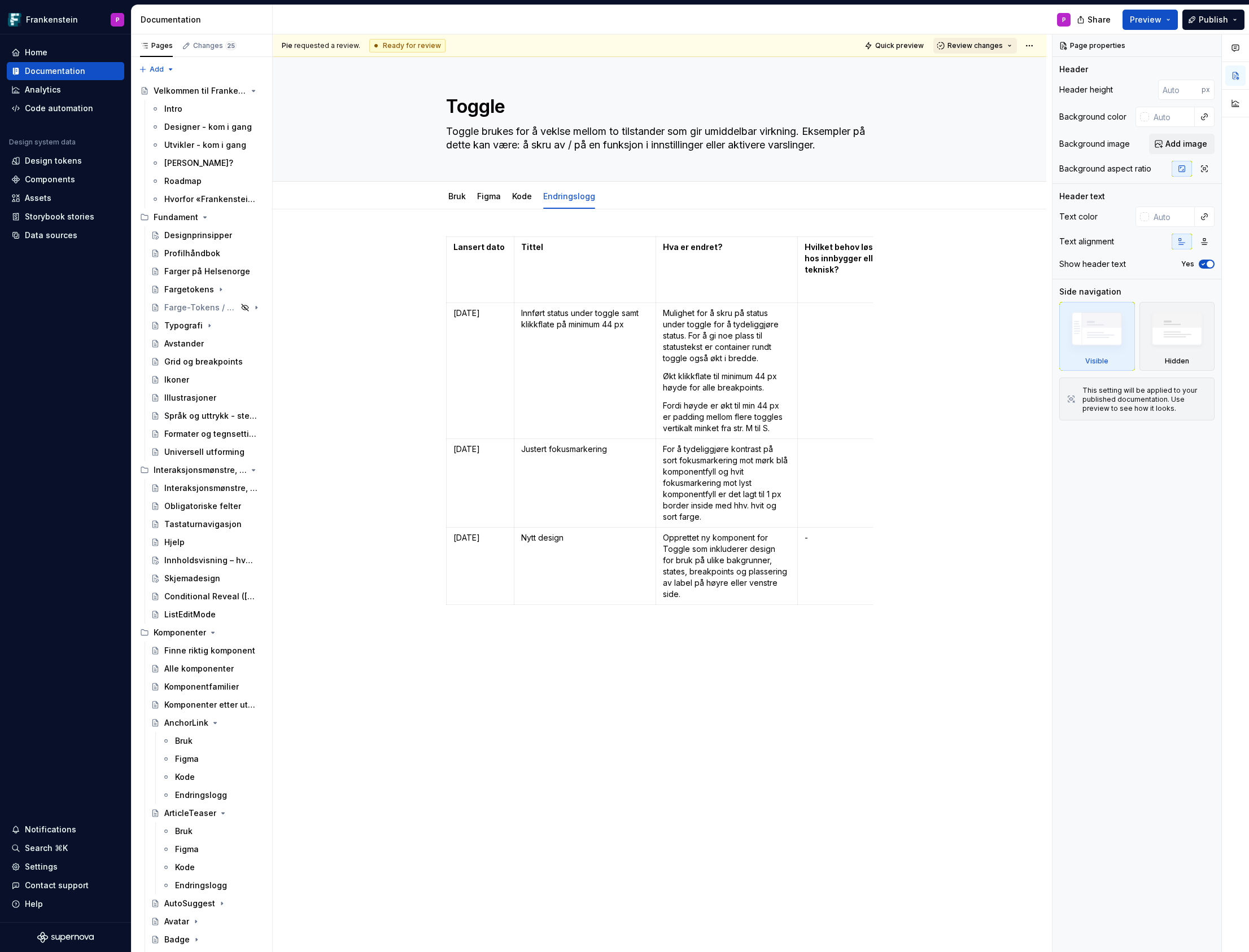
click at [1016, 45] on button "Review changes" at bounding box center [975, 46] width 84 height 16
click at [999, 70] on div "Approve" at bounding box center [1012, 68] width 99 height 11
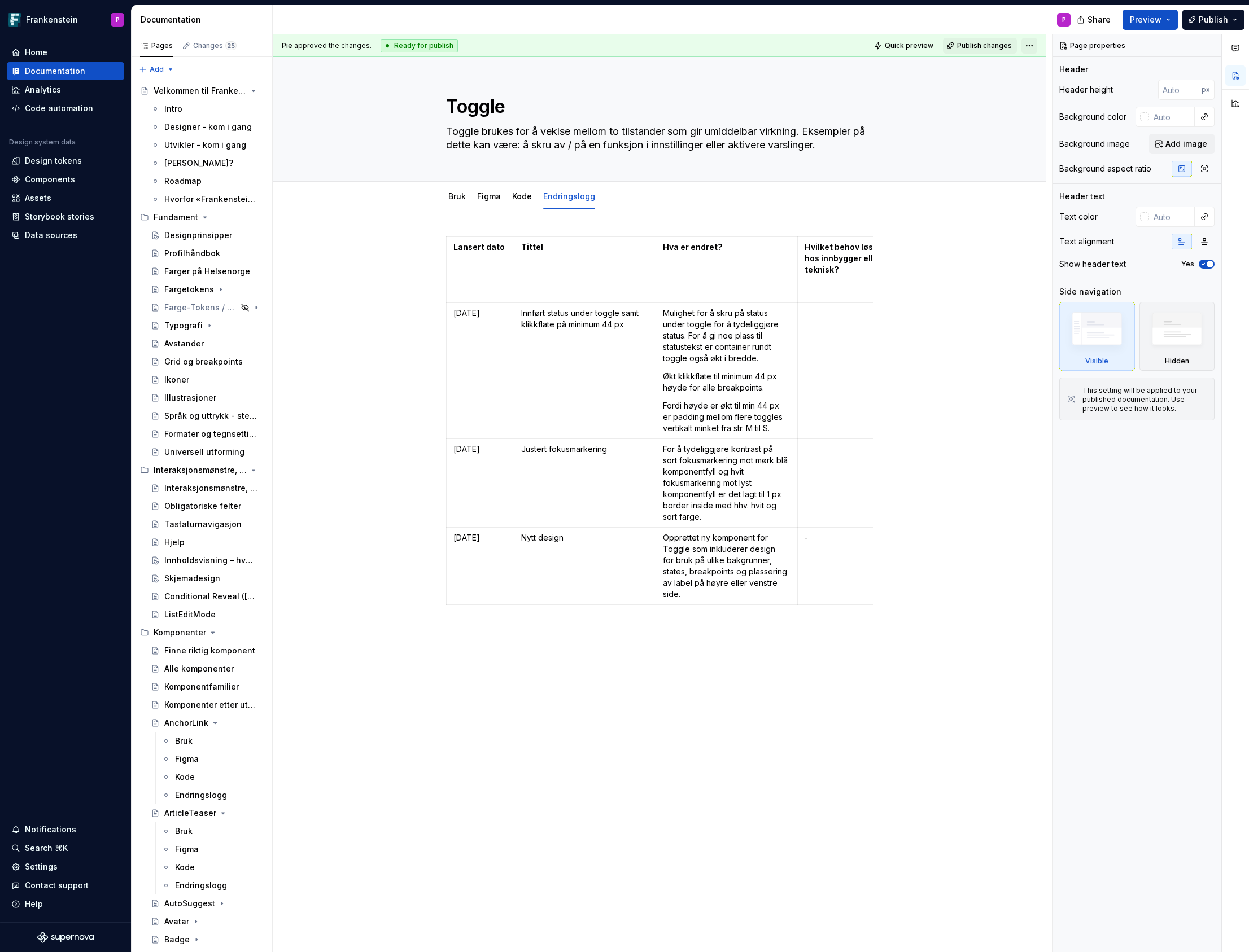
click at [1036, 42] on html "Frankenstein P Home Documentation Analytics Code automation Design system data …" at bounding box center [624, 476] width 1249 height 952
click at [996, 44] on html "Frankenstein P Home Documentation Analytics Code automation Design system data …" at bounding box center [624, 476] width 1249 height 952
click at [999, 43] on span "Publish changes" at bounding box center [984, 46] width 55 height 9
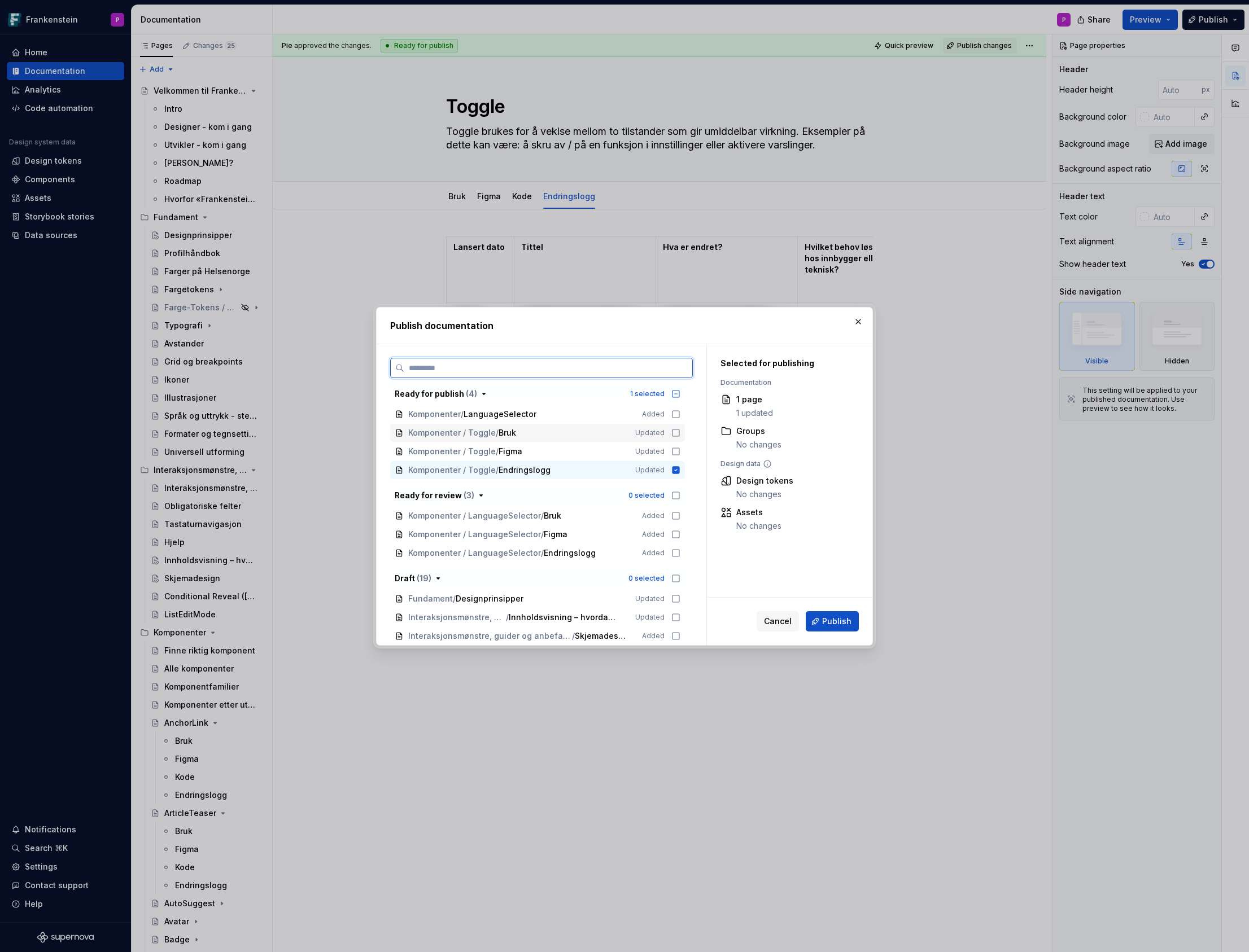
click at [680, 434] on icon at bounding box center [676, 433] width 9 height 9
click at [680, 449] on icon at bounding box center [676, 451] width 9 height 9
click at [828, 619] on span "Publish" at bounding box center [836, 622] width 29 height 11
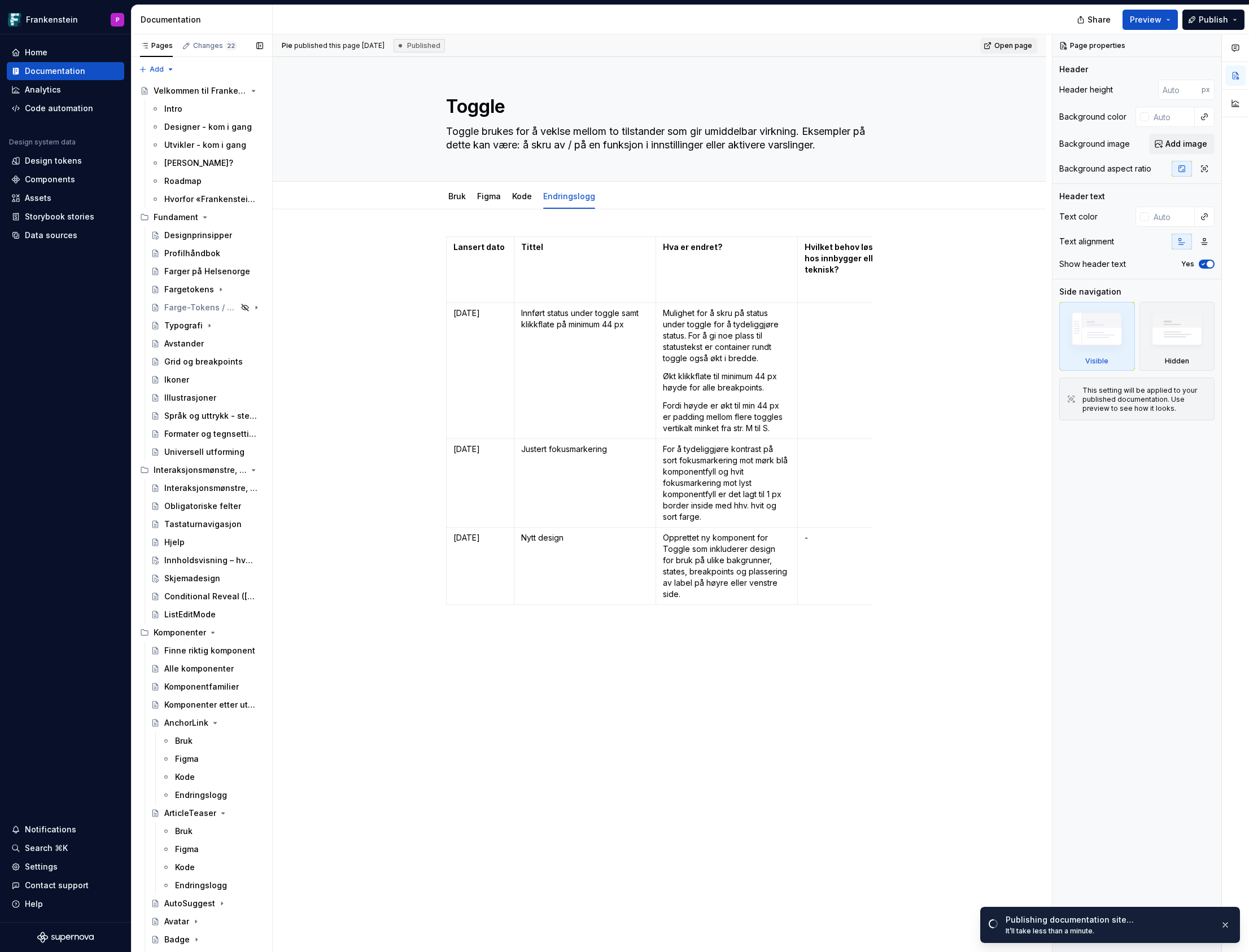
type textarea "*"
